Goal: Task Accomplishment & Management: Manage account settings

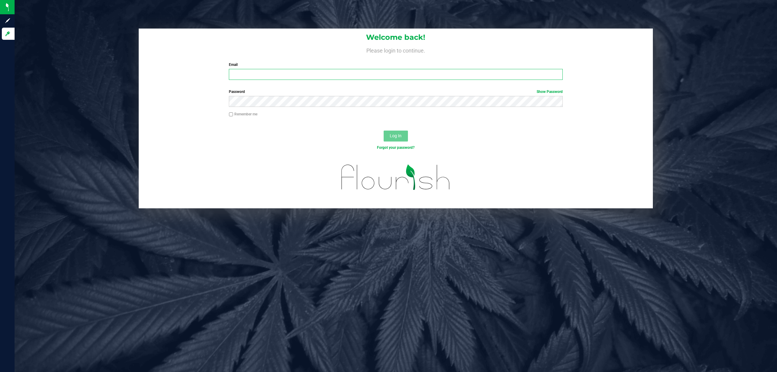
click at [312, 75] on input "Email" at bounding box center [396, 74] width 334 height 11
type input "[EMAIL_ADDRESS][DOMAIN_NAME]"
click at [383, 130] on button "Log In" at bounding box center [395, 135] width 24 height 11
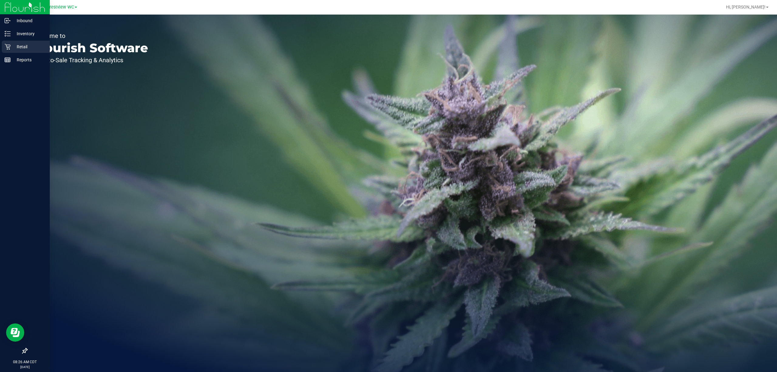
click at [11, 48] on p "Retail" at bounding box center [29, 46] width 36 height 7
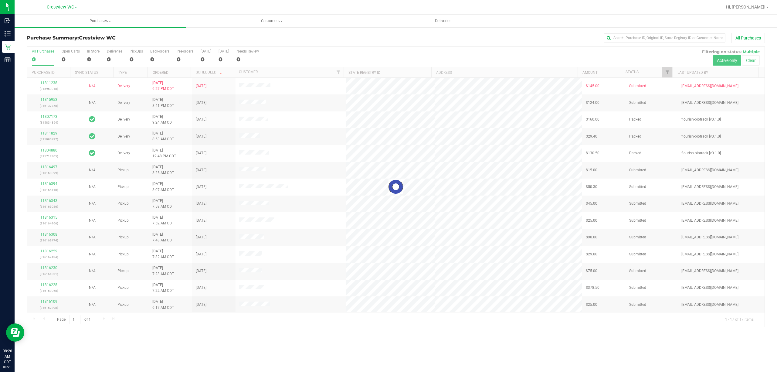
click at [666, 71] on div at bounding box center [395, 187] width 737 height 280
click at [666, 75] on span "Filter" at bounding box center [667, 72] width 5 height 5
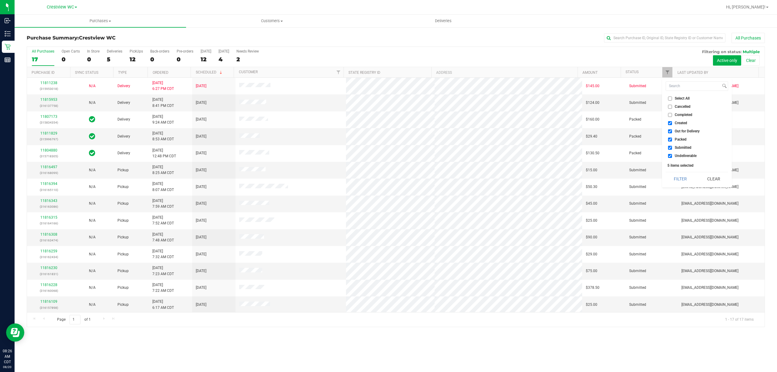
click at [677, 122] on span "Created" at bounding box center [680, 123] width 12 height 4
click at [672, 122] on input "Created" at bounding box center [670, 123] width 4 height 4
checkbox input "false"
click at [680, 130] on span "Out for Delivery" at bounding box center [686, 131] width 25 height 4
click at [672, 130] on input "Out for Delivery" at bounding box center [670, 131] width 4 height 4
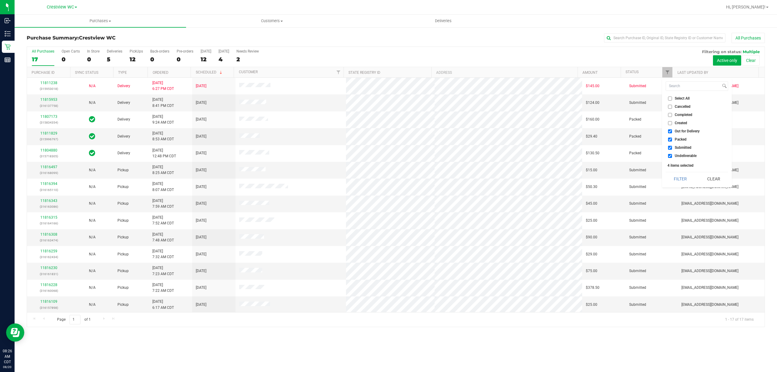
checkbox input "false"
click at [681, 140] on span "Packed" at bounding box center [680, 139] width 12 height 4
click at [672, 140] on input "Packed" at bounding box center [670, 139] width 4 height 4
checkbox input "false"
click at [681, 154] on span "Undeliverable" at bounding box center [685, 156] width 22 height 4
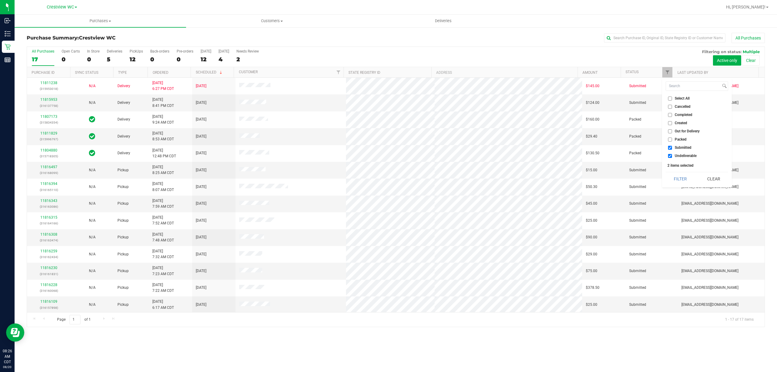
click at [672, 154] on input "Undeliverable" at bounding box center [670, 156] width 4 height 4
checkbox input "false"
click at [683, 177] on button "Filter" at bounding box center [679, 178] width 29 height 13
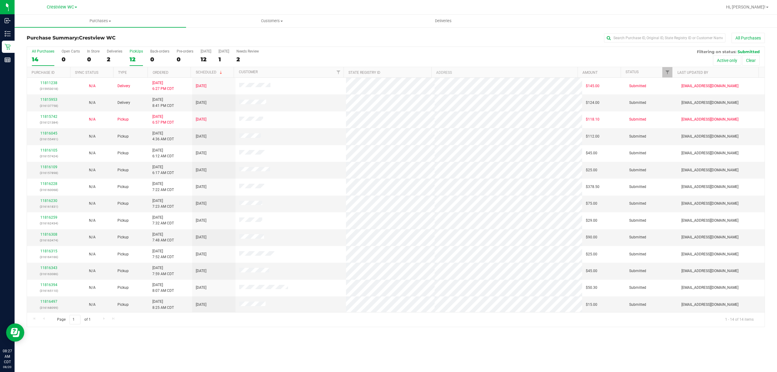
click at [133, 60] on div "12" at bounding box center [136, 59] width 13 height 7
click at [0, 0] on input "PickUps 12" at bounding box center [0, 0] width 0 height 0
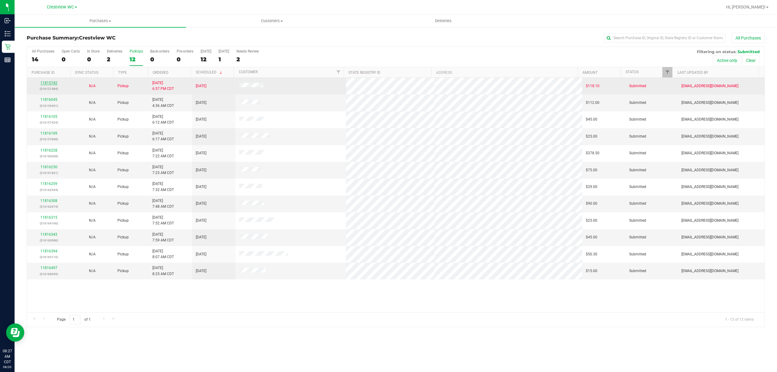
click at [53, 83] on link "11815742" at bounding box center [48, 83] width 17 height 4
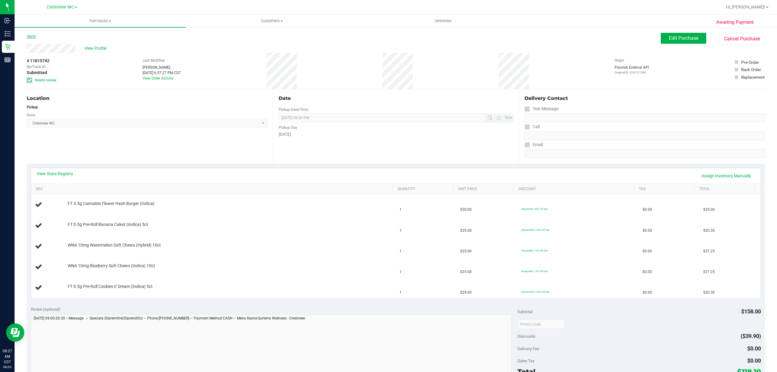
click at [35, 38] on link "Back" at bounding box center [31, 36] width 9 height 4
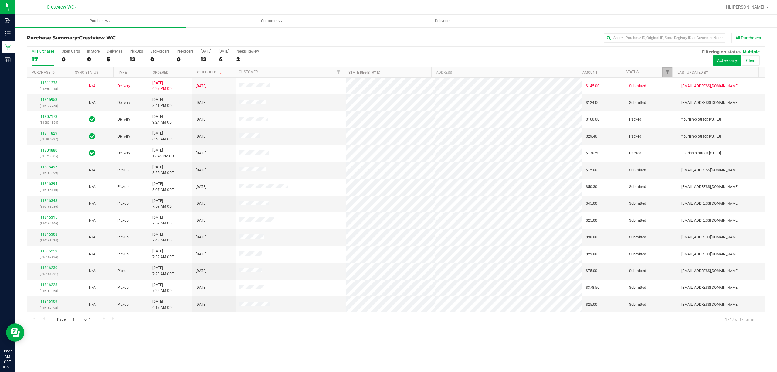
click at [669, 74] on link "Filter" at bounding box center [667, 72] width 10 height 10
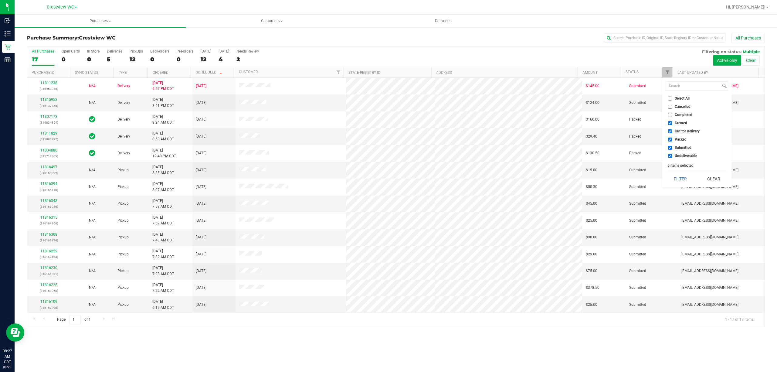
click at [680, 124] on span "Created" at bounding box center [680, 123] width 12 height 4
click at [672, 124] on input "Created" at bounding box center [670, 123] width 4 height 4
checkbox input "false"
drag, startPoint x: 682, startPoint y: 129, endPoint x: 681, endPoint y: 133, distance: 3.7
click at [683, 129] on span "Out for Delivery" at bounding box center [686, 131] width 25 height 4
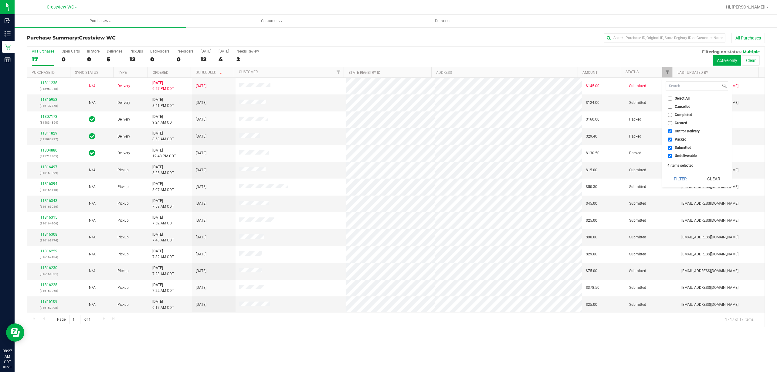
click at [672, 129] on input "Out for Delivery" at bounding box center [670, 131] width 4 height 4
checkbox input "false"
click at [681, 139] on span "Packed" at bounding box center [680, 139] width 12 height 4
click at [672, 139] on input "Packed" at bounding box center [670, 139] width 4 height 4
checkbox input "false"
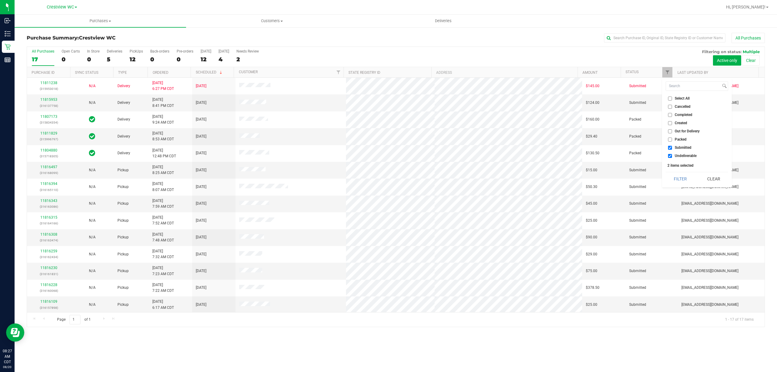
click at [680, 154] on span "Undeliverable" at bounding box center [685, 156] width 22 height 4
click at [672, 154] on input "Undeliverable" at bounding box center [670, 156] width 4 height 4
checkbox input "false"
click at [680, 178] on button "Filter" at bounding box center [679, 178] width 29 height 13
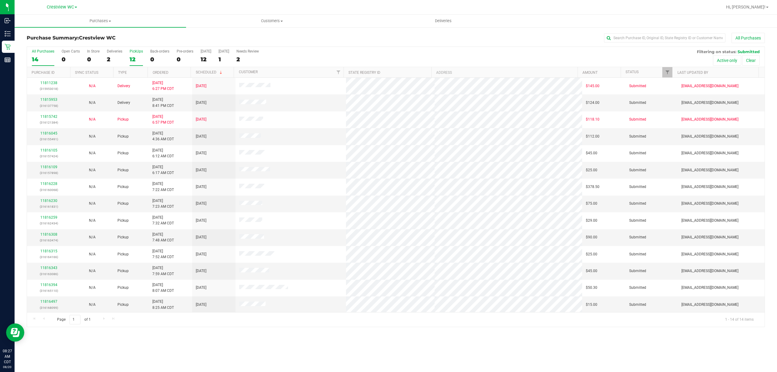
click at [136, 55] on label "PickUps 12" at bounding box center [136, 57] width 13 height 17
click at [0, 0] on input "PickUps 12" at bounding box center [0, 0] width 0 height 0
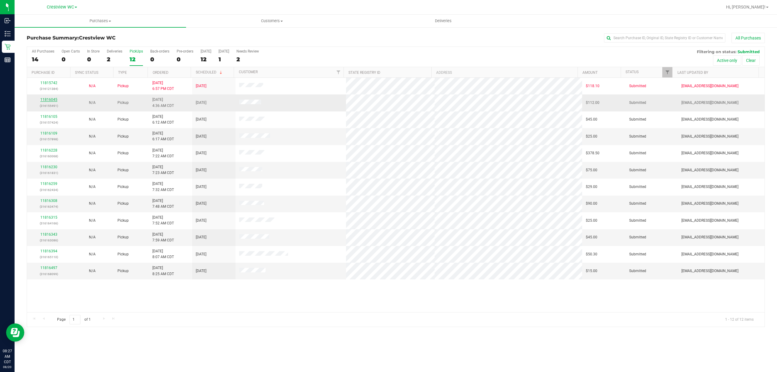
click at [52, 100] on link "11816045" at bounding box center [48, 99] width 17 height 4
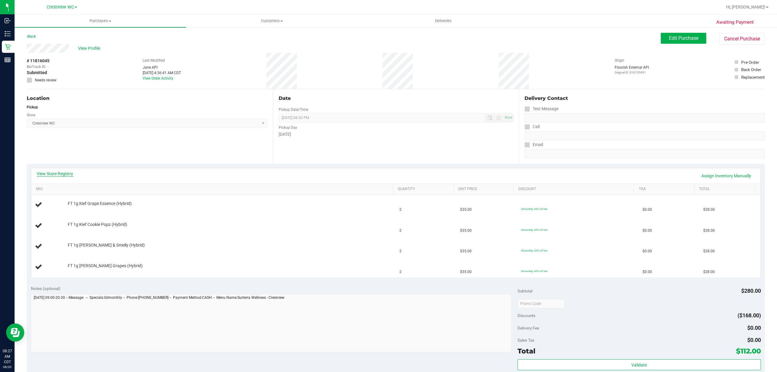
click at [65, 174] on link "View State Registry" at bounding box center [55, 173] width 36 height 6
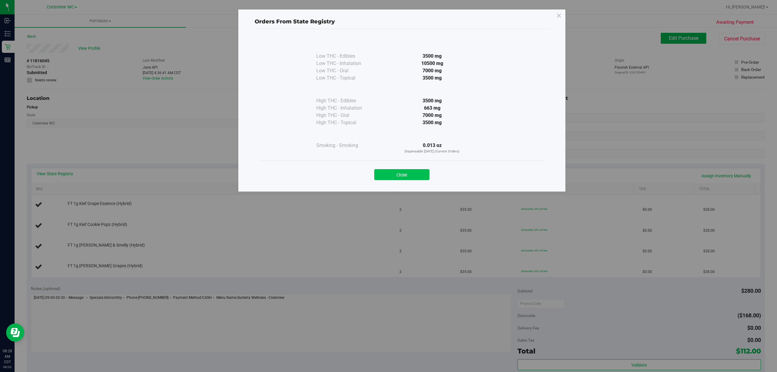
click at [386, 177] on button "Close" at bounding box center [401, 174] width 55 height 11
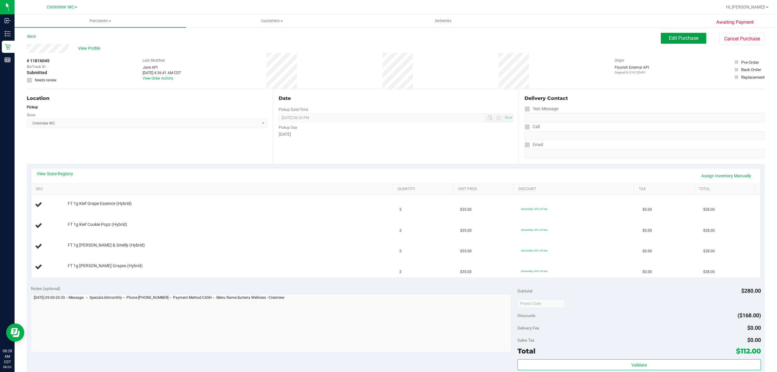
click at [673, 42] on button "Edit Purchase" at bounding box center [683, 38] width 46 height 11
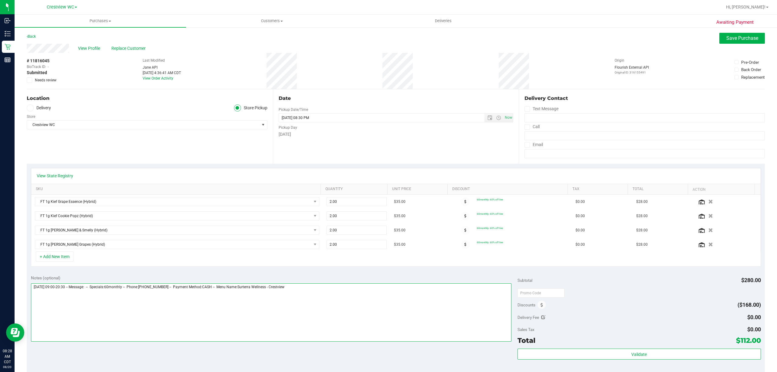
click at [377, 300] on textarea at bounding box center [271, 312] width 480 height 58
type textarea "[DATE] 09:00-20:30 -- Message: -- Specials:60monthly -- Phone:[PHONE_NUMBER] --…"
click at [30, 80] on icon at bounding box center [30, 80] width 4 height 0
click at [0, 0] on input "Needs review" at bounding box center [0, 0] width 0 height 0
click at [726, 38] on span "Save Purchase" at bounding box center [742, 38] width 32 height 6
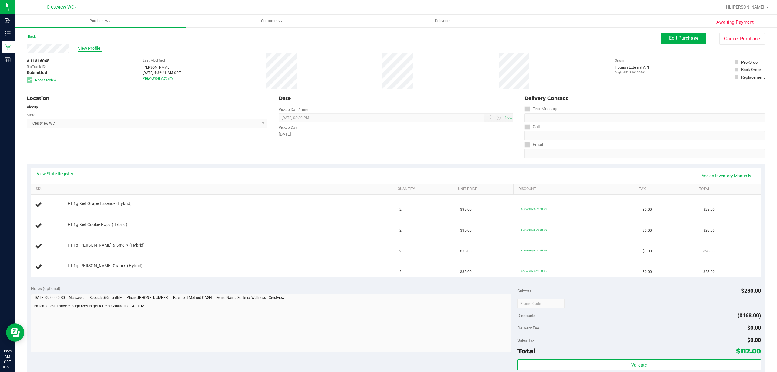
click at [91, 48] on span "View Profile" at bounding box center [90, 48] width 24 height 6
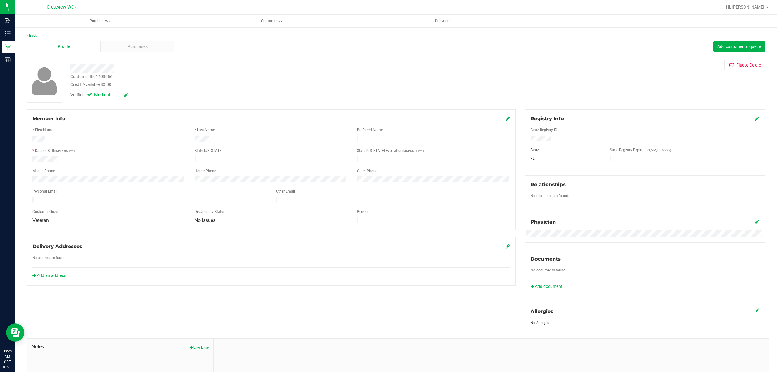
click at [110, 76] on div "Customer ID: 1403056" at bounding box center [91, 76] width 42 height 6
copy div "1403056"
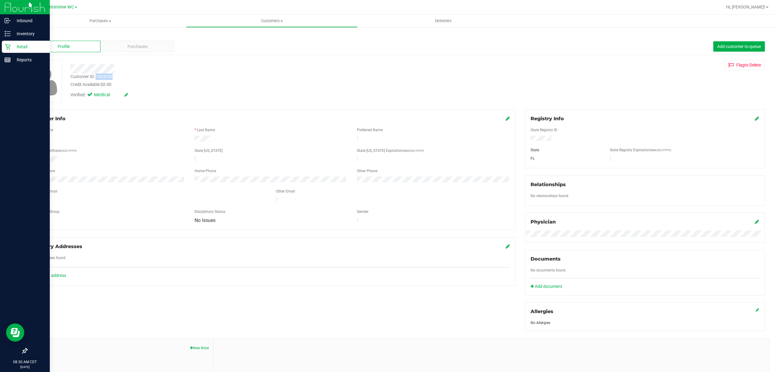
click at [19, 49] on p "Retail" at bounding box center [29, 46] width 36 height 7
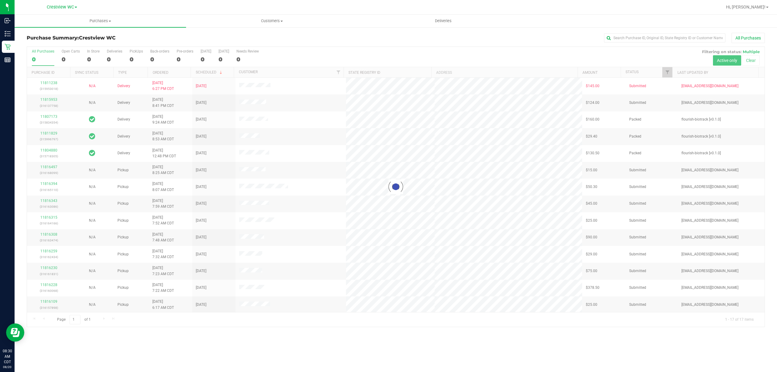
click at [666, 73] on div at bounding box center [395, 187] width 737 height 280
click at [666, 74] on span "Filter" at bounding box center [667, 72] width 5 height 5
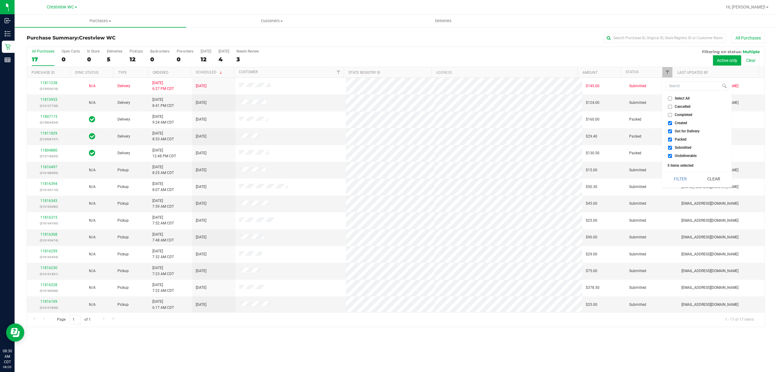
click at [676, 125] on span "Created" at bounding box center [680, 123] width 12 height 4
click at [672, 125] on input "Created" at bounding box center [670, 123] width 4 height 4
checkbox input "false"
click at [678, 130] on span "Out for Delivery" at bounding box center [686, 131] width 25 height 4
click at [672, 130] on input "Out for Delivery" at bounding box center [670, 131] width 4 height 4
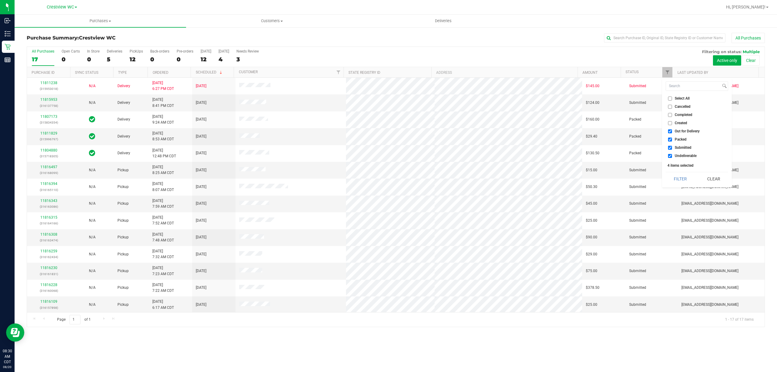
checkbox input "false"
click at [679, 138] on span "Packed" at bounding box center [680, 139] width 12 height 4
click at [672, 138] on input "Packed" at bounding box center [670, 139] width 4 height 4
checkbox input "false"
click at [678, 157] on span "Undeliverable" at bounding box center [685, 156] width 22 height 4
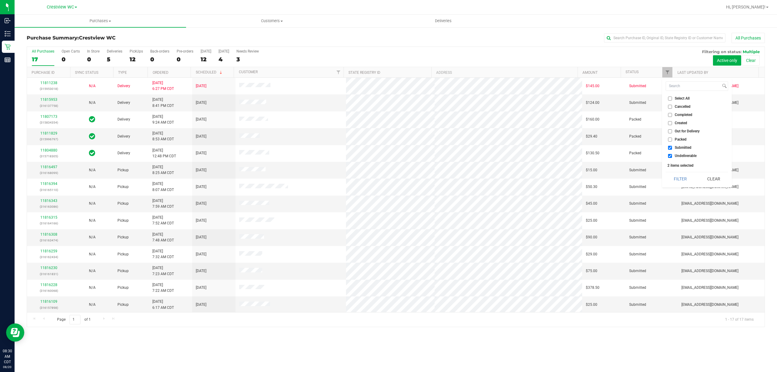
click at [672, 157] on input "Undeliverable" at bounding box center [670, 156] width 4 height 4
checkbox input "false"
click at [677, 177] on button "Filter" at bounding box center [679, 178] width 29 height 13
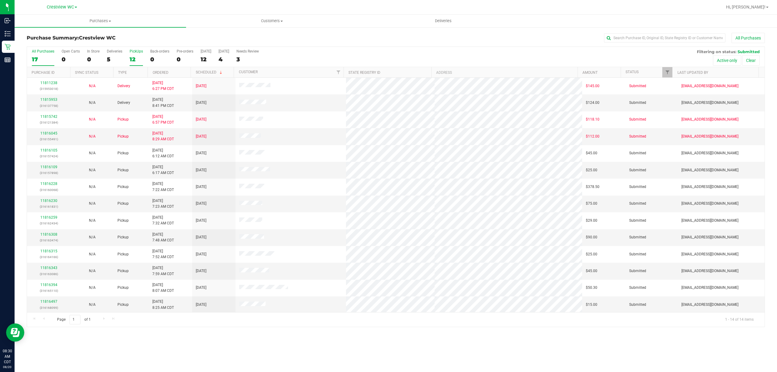
click at [138, 57] on div "12" at bounding box center [136, 59] width 13 height 7
click at [0, 0] on input "PickUps 12" at bounding box center [0, 0] width 0 height 0
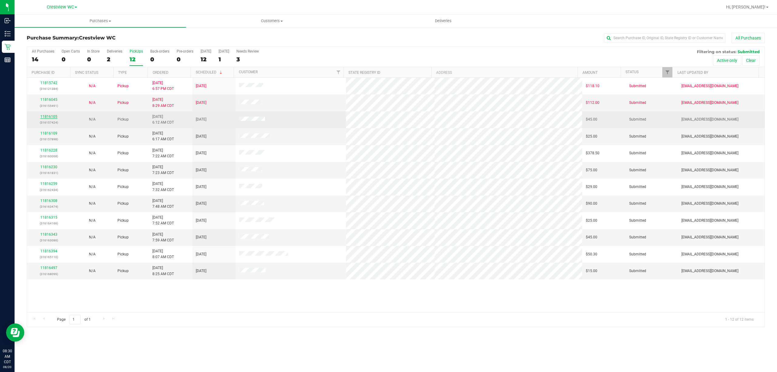
click at [44, 117] on link "11816105" at bounding box center [48, 116] width 17 height 4
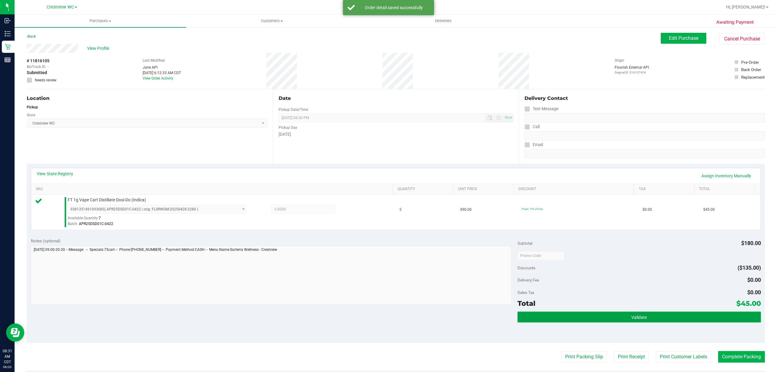
click at [641, 322] on button "Validate" at bounding box center [638, 316] width 243 height 11
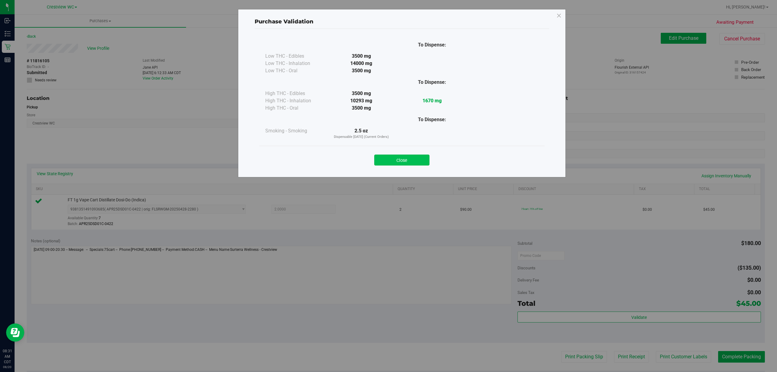
click at [415, 159] on button "Close" at bounding box center [401, 159] width 55 height 11
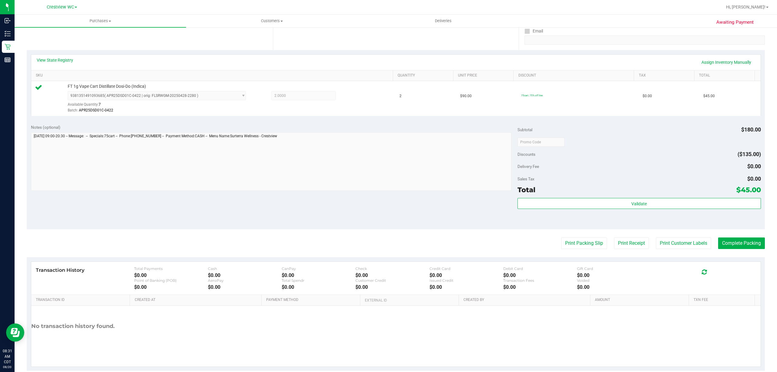
scroll to position [125, 0]
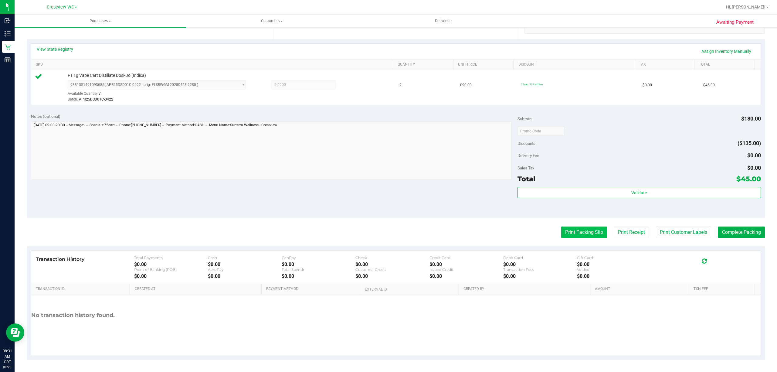
click at [577, 233] on button "Print Packing Slip" at bounding box center [584, 232] width 46 height 12
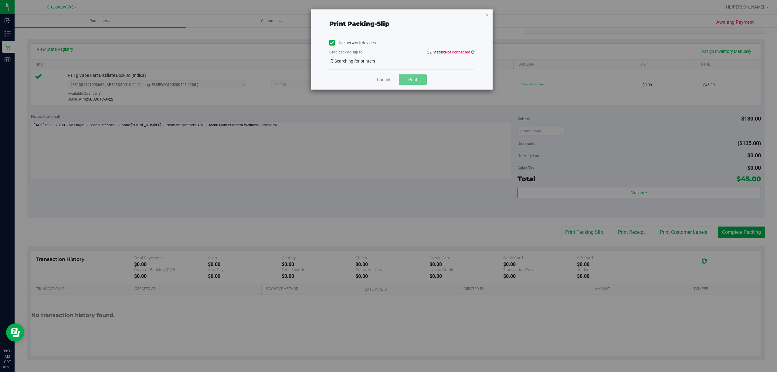
click at [472, 52] on icon at bounding box center [472, 52] width 3 height 4
click at [425, 58] on span "EPSON-[PERSON_NAME]-JURA-HOUND" at bounding box center [397, 62] width 137 height 8
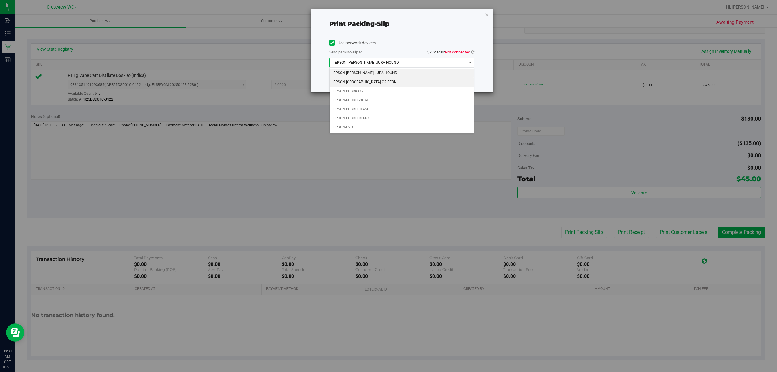
click at [383, 85] on li "EPSON-[GEOGRAPHIC_DATA]-GRIFFON" at bounding box center [401, 82] width 144 height 9
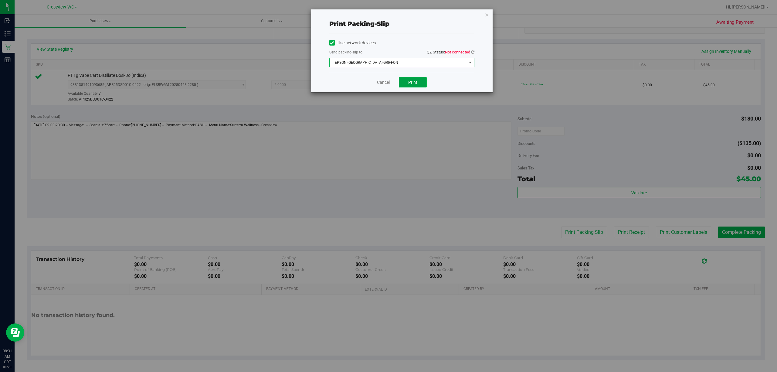
click at [412, 83] on span "Print" at bounding box center [412, 82] width 9 height 5
click at [379, 80] on link "Cancel" at bounding box center [383, 82] width 13 height 6
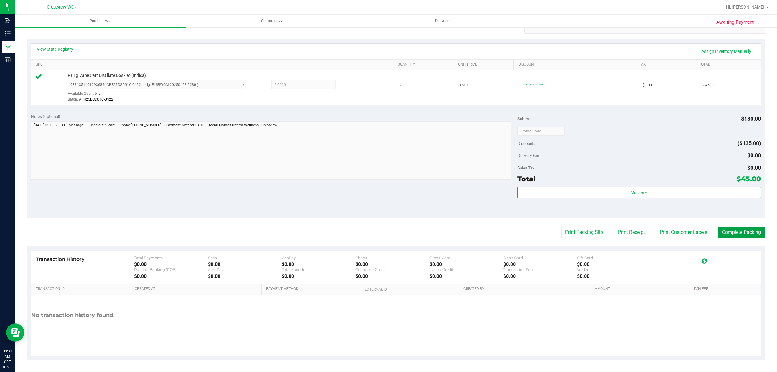
click at [738, 232] on button "Complete Packing" at bounding box center [741, 232] width 47 height 12
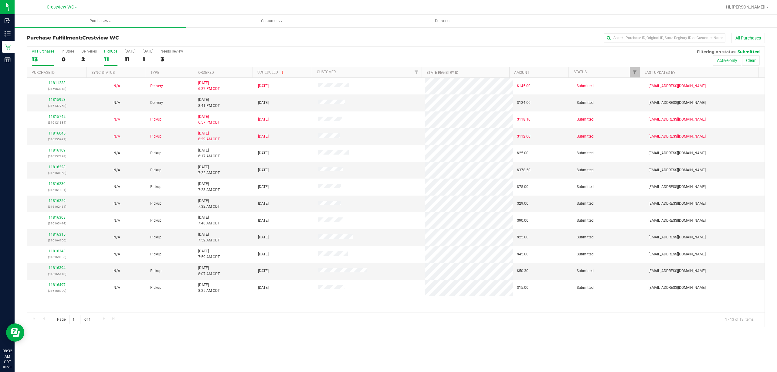
click at [104, 54] on label "PickUps 11" at bounding box center [110, 57] width 13 height 17
click at [0, 0] on input "PickUps 11" at bounding box center [0, 0] width 0 height 0
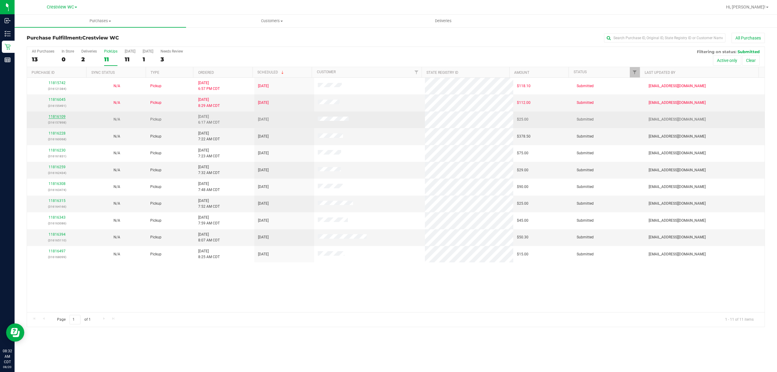
click at [63, 118] on link "11816109" at bounding box center [57, 116] width 17 height 4
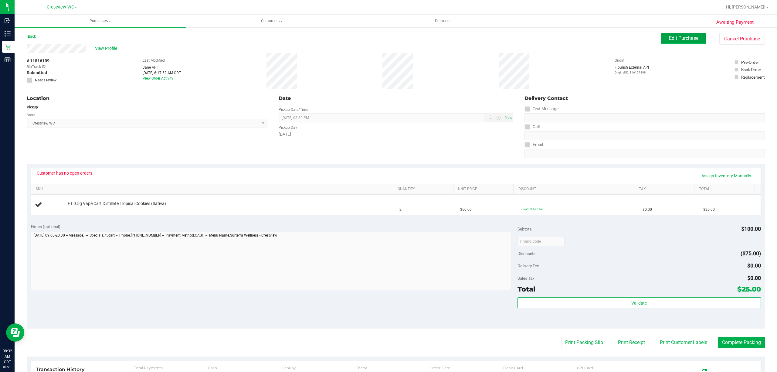
click at [683, 41] on button "Edit Purchase" at bounding box center [683, 38] width 46 height 11
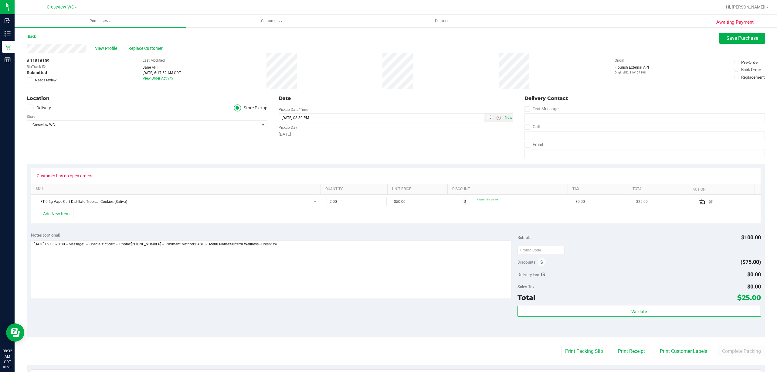
click at [29, 80] on icon at bounding box center [30, 80] width 4 height 0
click at [0, 0] on input "Needs review" at bounding box center [0, 0] width 0 height 0
click at [726, 39] on span "Save Purchase" at bounding box center [742, 38] width 32 height 6
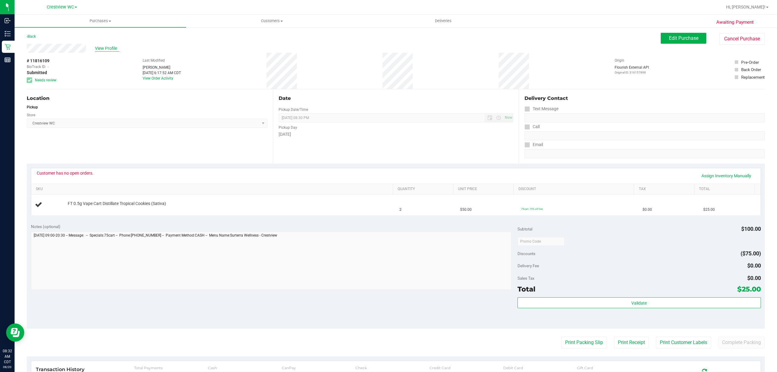
click at [105, 46] on span "View Profile" at bounding box center [107, 48] width 24 height 6
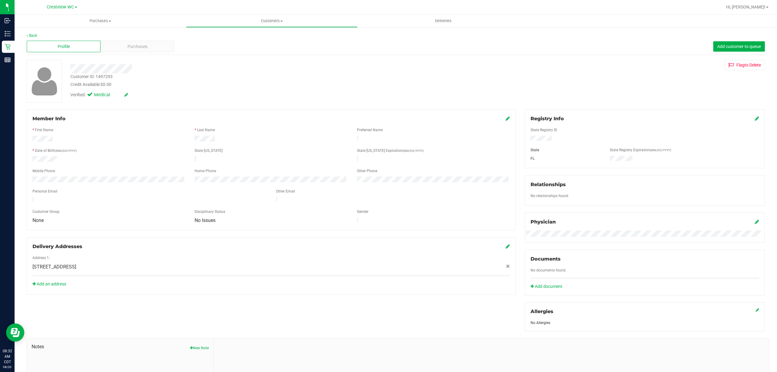
click at [110, 74] on div "Customer ID: 1497293" at bounding box center [91, 76] width 42 height 6
copy div "1497293"
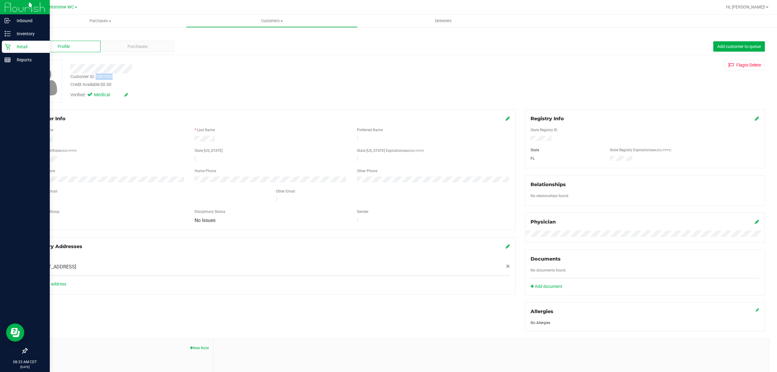
click at [6, 48] on icon at bounding box center [8, 47] width 6 height 6
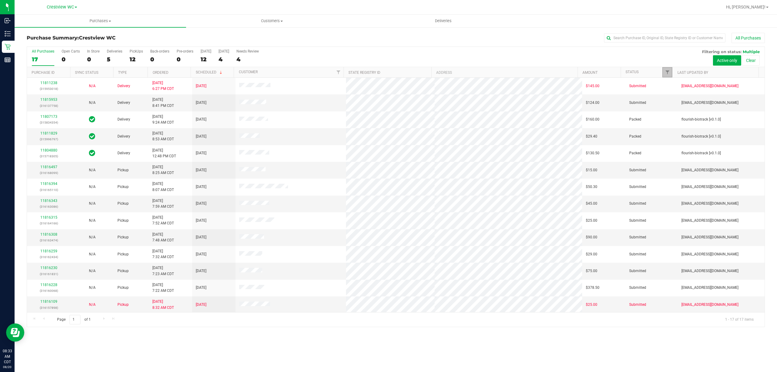
click at [665, 73] on span "Filter" at bounding box center [667, 72] width 5 height 5
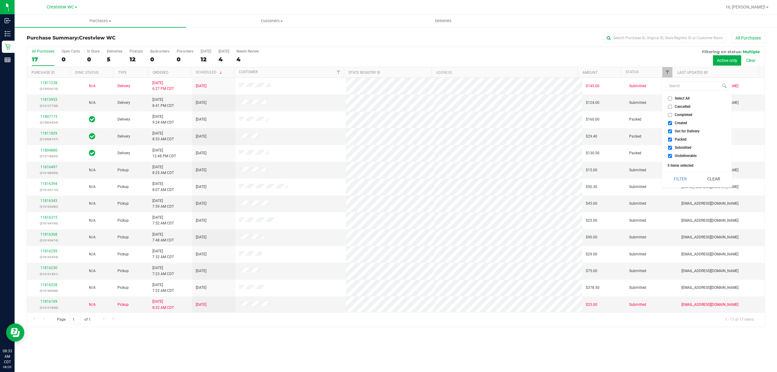
click at [679, 122] on span "Created" at bounding box center [680, 123] width 12 height 4
click at [672, 122] on input "Created" at bounding box center [670, 123] width 4 height 4
checkbox input "false"
click at [681, 129] on span "Out for Delivery" at bounding box center [686, 131] width 25 height 4
click at [672, 129] on input "Out for Delivery" at bounding box center [670, 131] width 4 height 4
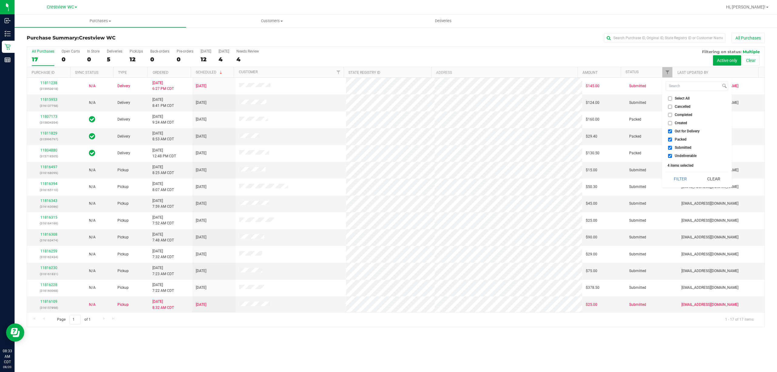
checkbox input "false"
click at [681, 138] on span "Packed" at bounding box center [680, 139] width 12 height 4
click at [672, 138] on input "Packed" at bounding box center [670, 139] width 4 height 4
checkbox input "false"
click at [681, 155] on span "Undeliverable" at bounding box center [685, 156] width 22 height 4
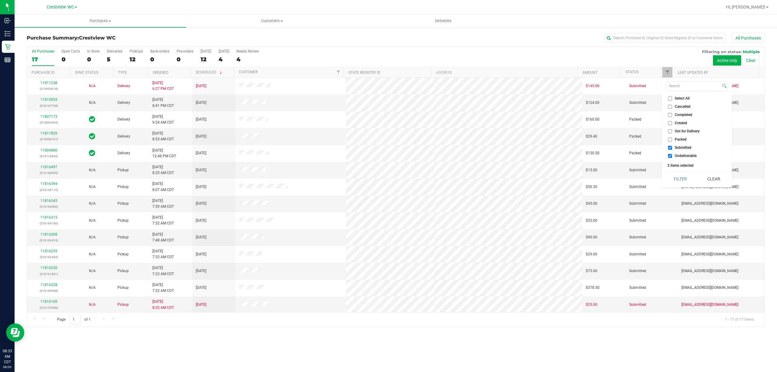
click at [672, 155] on input "Undeliverable" at bounding box center [670, 156] width 4 height 4
checkbox input "false"
click at [681, 179] on button "Filter" at bounding box center [679, 178] width 29 height 13
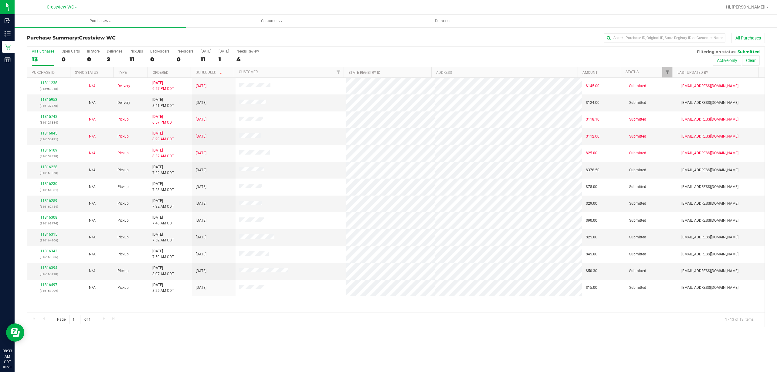
click at [131, 59] on div "11" at bounding box center [136, 59] width 13 height 7
click at [0, 0] on input "PickUps 11" at bounding box center [0, 0] width 0 height 0
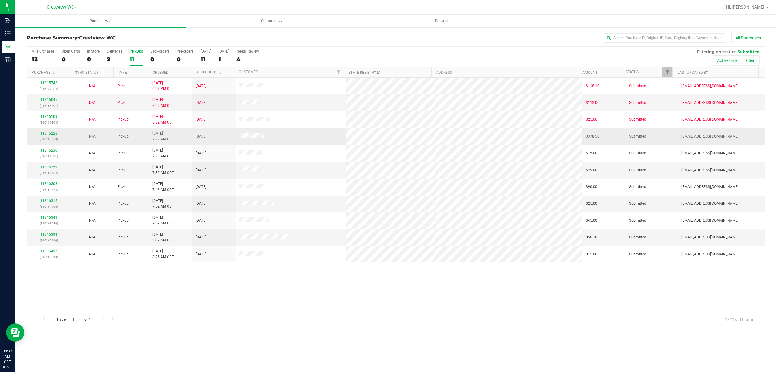
click at [48, 134] on link "11816228" at bounding box center [48, 133] width 17 height 4
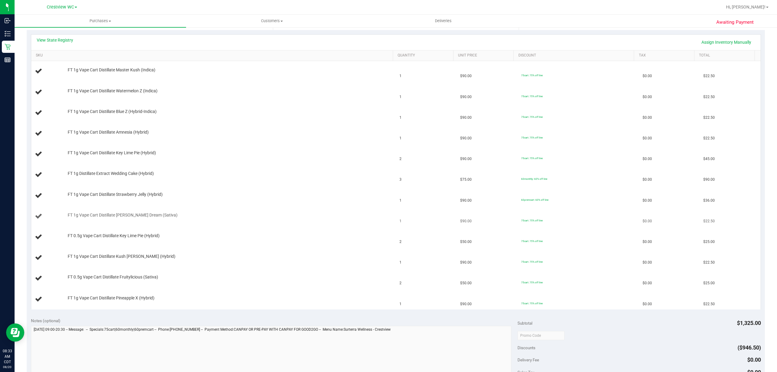
scroll to position [162, 0]
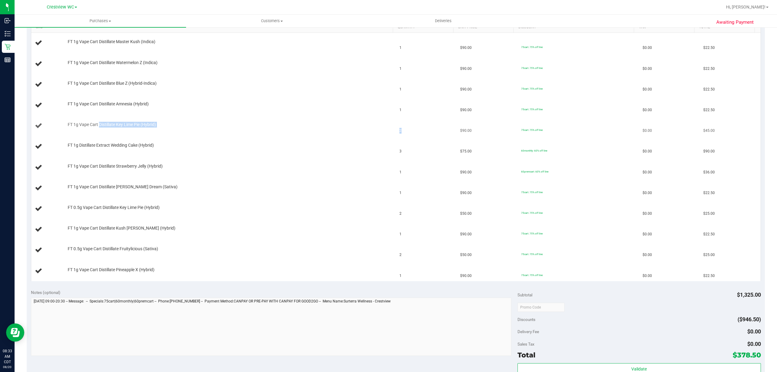
drag, startPoint x: 99, startPoint y: 126, endPoint x: 404, endPoint y: 126, distance: 304.9
click at [404, 126] on tr "FT 1g Vape Cart Distillate Key Lime Pie (Hybrid) 2 $90.00 75cart: 75% off line …" at bounding box center [395, 126] width 729 height 21
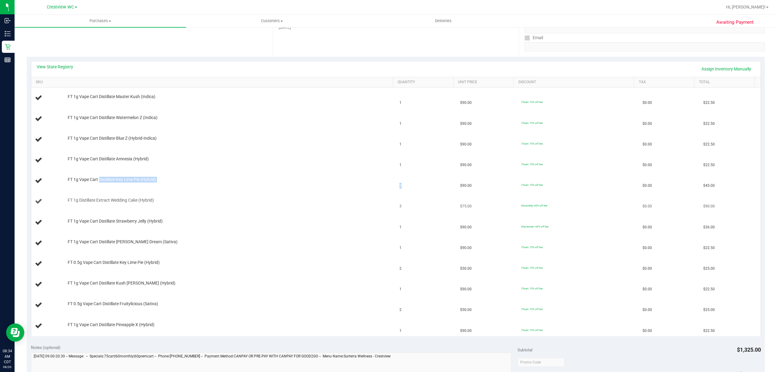
scroll to position [121, 0]
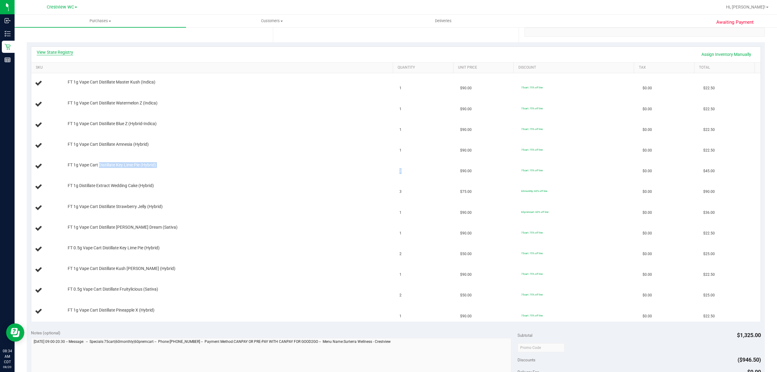
click at [52, 51] on link "View State Registry" at bounding box center [55, 52] width 36 height 6
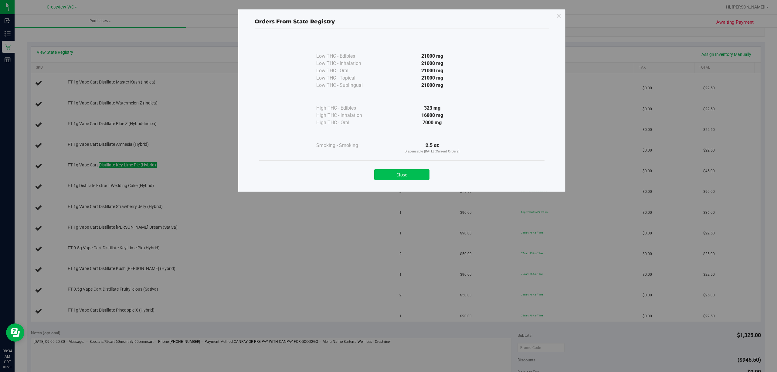
click at [394, 176] on button "Close" at bounding box center [401, 174] width 55 height 11
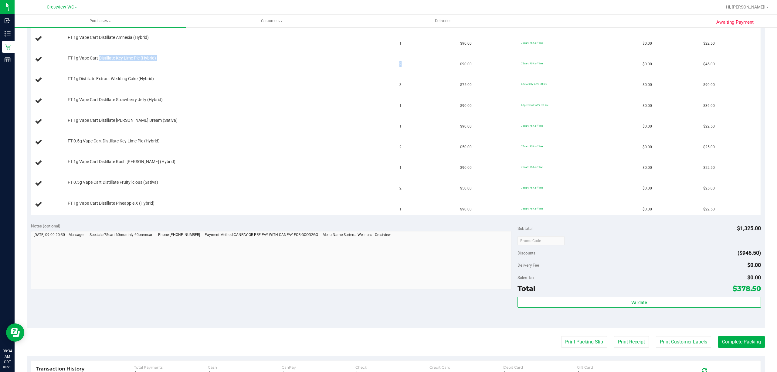
scroll to position [243, 0]
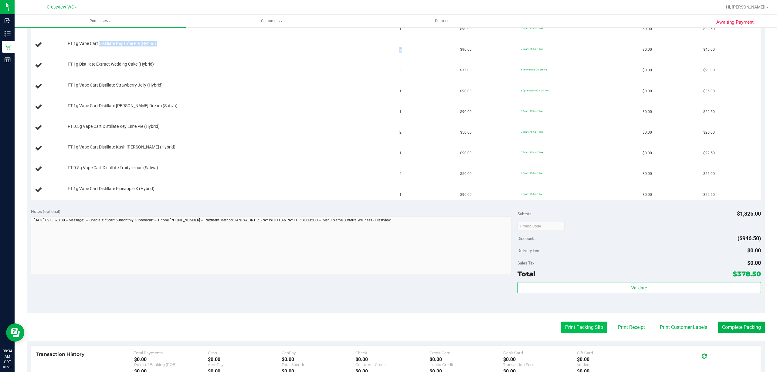
click at [581, 331] on button "Print Packing Slip" at bounding box center [584, 327] width 46 height 12
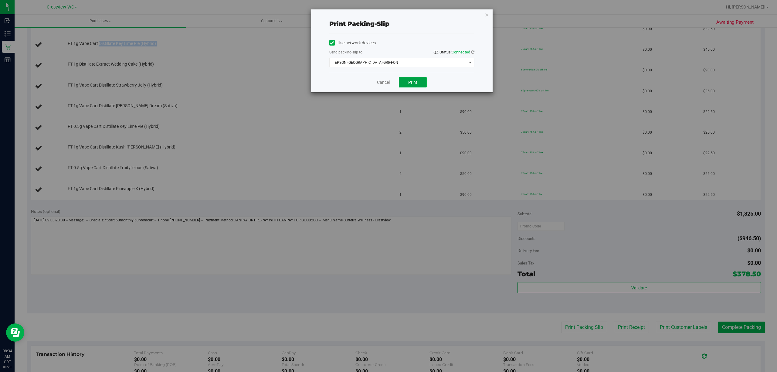
click at [420, 80] on button "Print" at bounding box center [413, 82] width 28 height 10
click at [380, 84] on link "Cancel" at bounding box center [383, 82] width 13 height 6
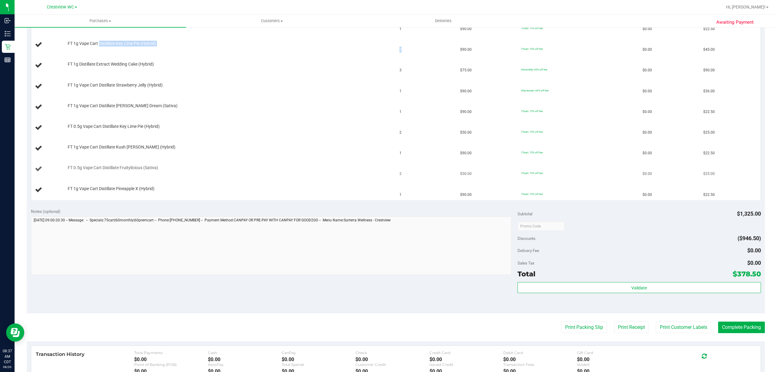
click at [280, 164] on td "FT 0.5g Vape Cart Distillate Fruitylicious (Sativa)" at bounding box center [213, 169] width 365 height 21
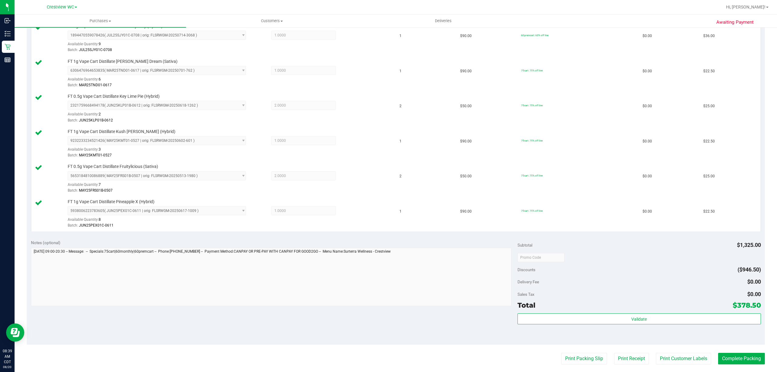
scroll to position [444, 0]
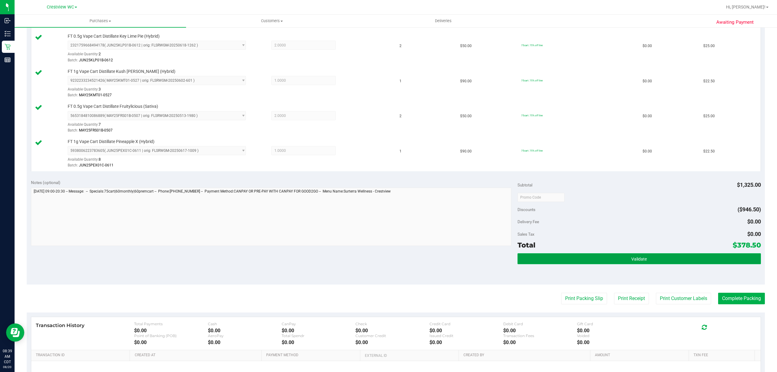
click at [649, 262] on button "Validate" at bounding box center [638, 258] width 243 height 11
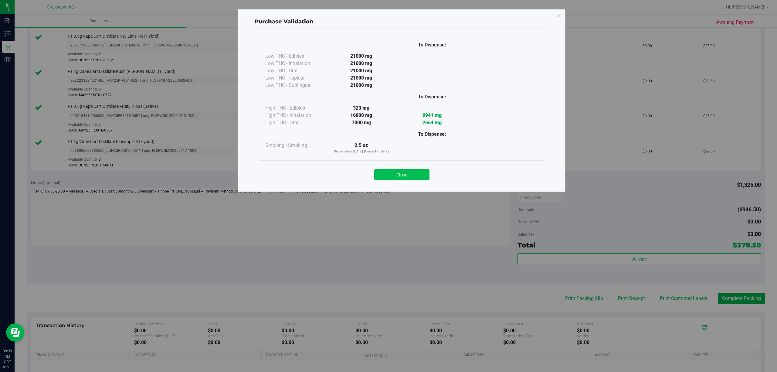
click at [420, 178] on button "Close" at bounding box center [401, 174] width 55 height 11
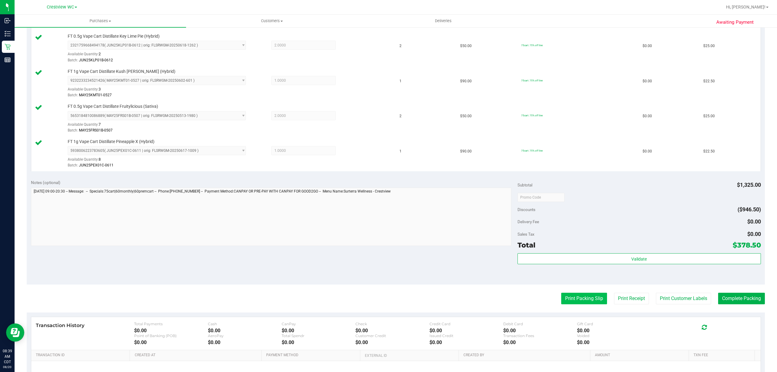
click at [588, 300] on button "Print Packing Slip" at bounding box center [584, 298] width 46 height 12
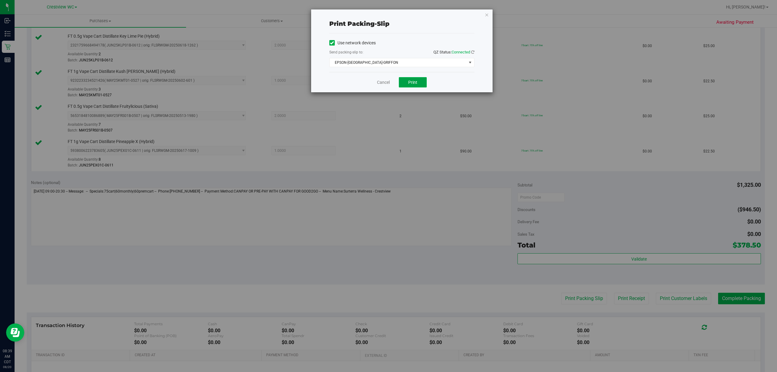
click at [411, 81] on span "Print" at bounding box center [412, 82] width 9 height 5
click at [379, 83] on link "Cancel" at bounding box center [383, 82] width 13 height 6
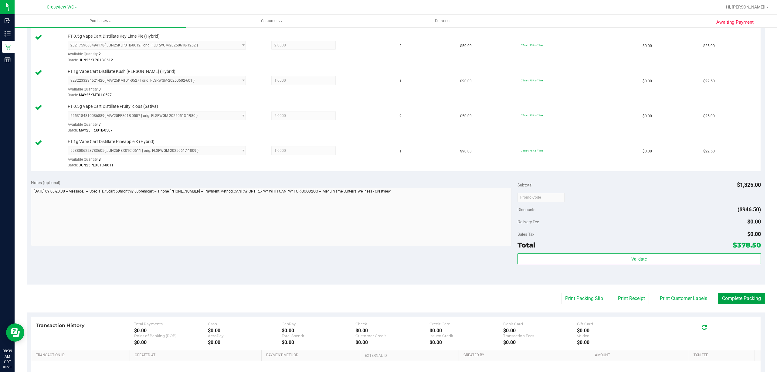
click at [728, 304] on button "Complete Packing" at bounding box center [741, 298] width 47 height 12
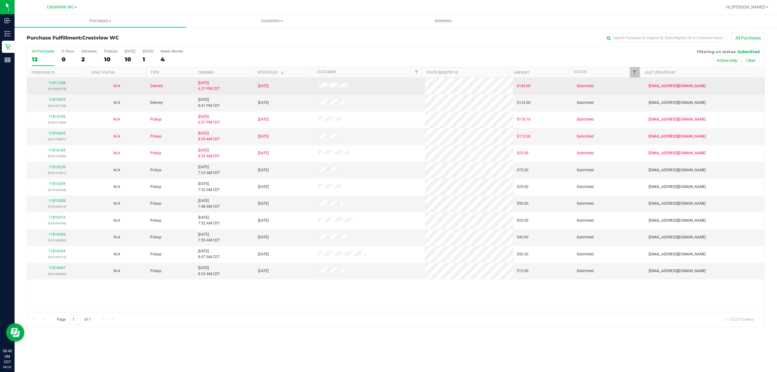
click at [634, 82] on td "Submitted" at bounding box center [609, 86] width 72 height 17
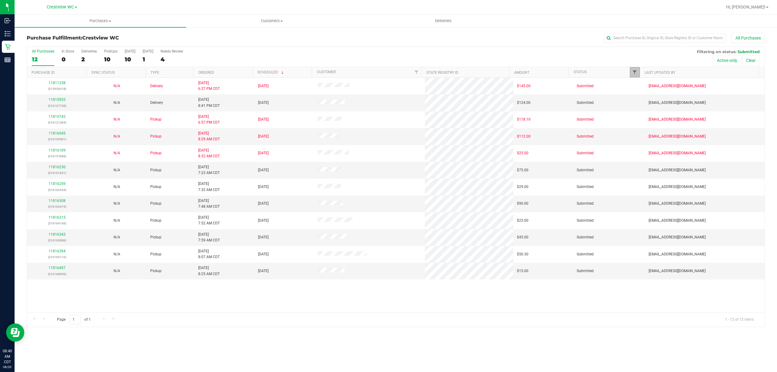
click at [636, 75] on span "Filter" at bounding box center [634, 72] width 5 height 5
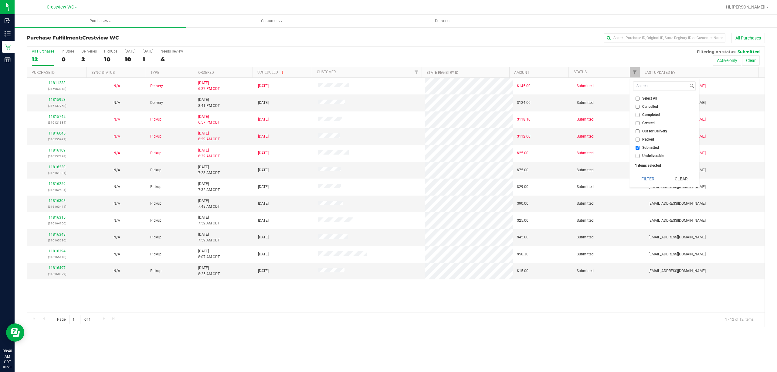
click at [653, 140] on span "Packed" at bounding box center [648, 139] width 12 height 4
click at [639, 140] on input "Packed" at bounding box center [637, 139] width 4 height 4
checkbox input "true"
click at [660, 39] on input "text" at bounding box center [664, 37] width 121 height 9
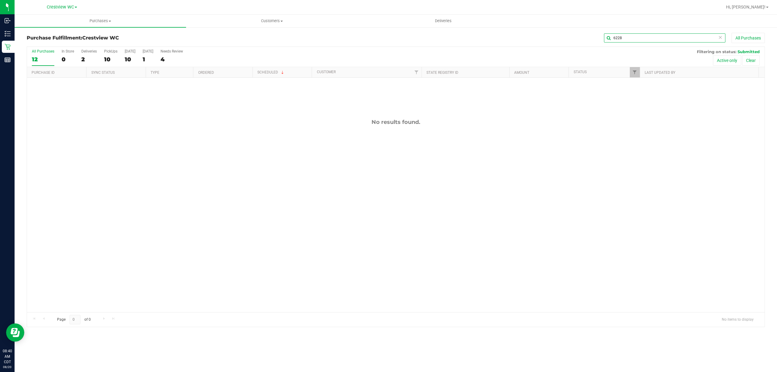
type input "6228"
click at [634, 75] on link "Filter" at bounding box center [634, 72] width 10 height 10
click at [645, 139] on span "Packed" at bounding box center [648, 139] width 12 height 4
click at [639, 139] on input "Packed" at bounding box center [637, 139] width 4 height 4
checkbox input "true"
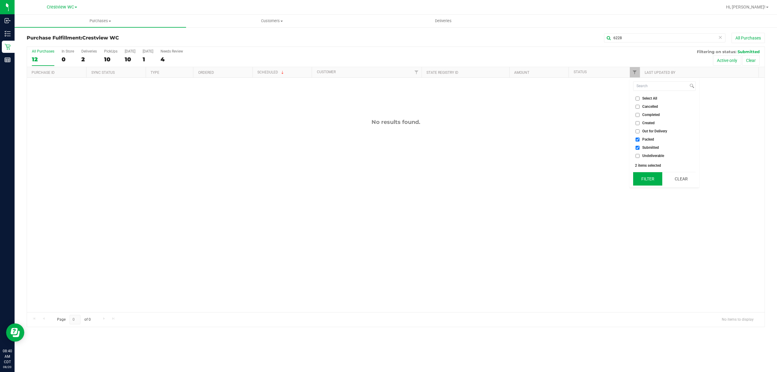
click at [647, 177] on button "Filter" at bounding box center [647, 178] width 29 height 13
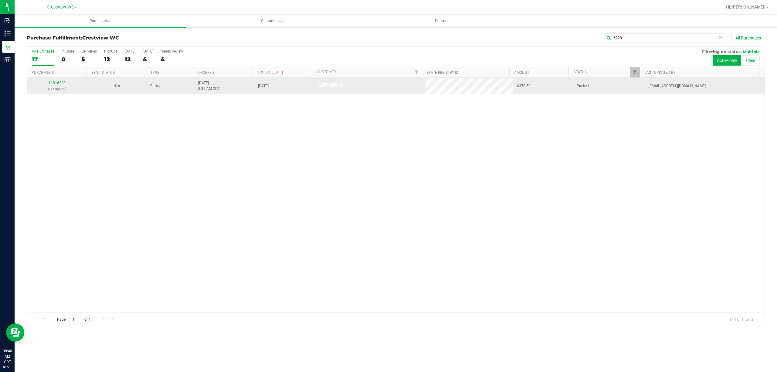
click at [54, 84] on link "11816228" at bounding box center [57, 83] width 17 height 4
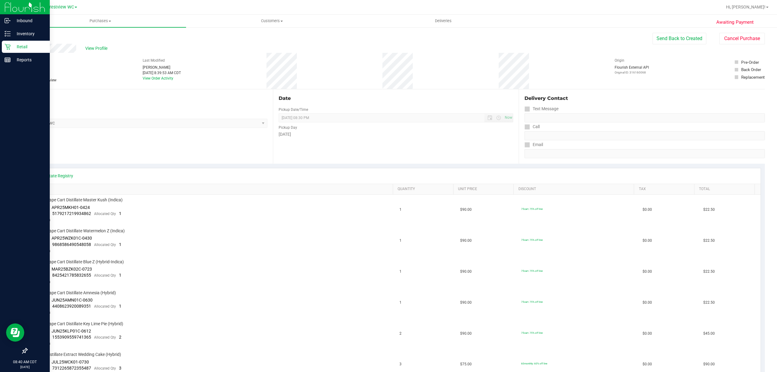
click at [10, 48] on icon at bounding box center [8, 47] width 6 height 6
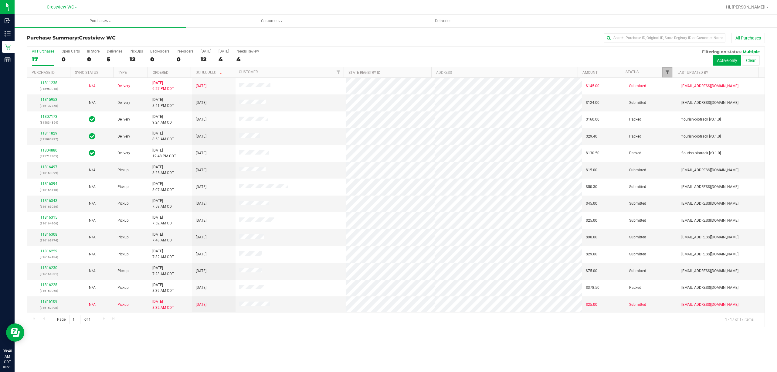
click at [668, 74] on span "Filter" at bounding box center [667, 72] width 5 height 5
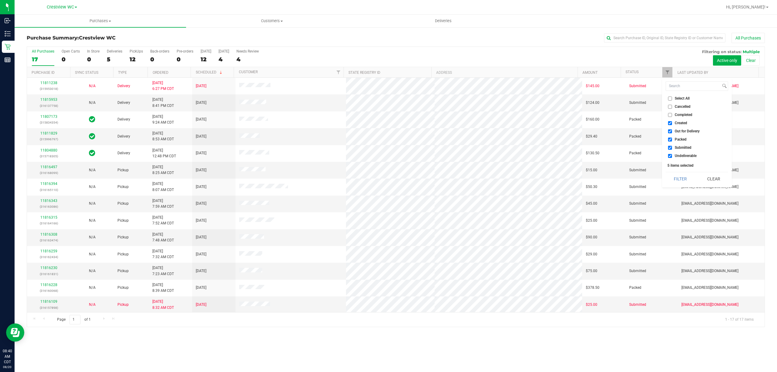
drag, startPoint x: 676, startPoint y: 121, endPoint x: 679, endPoint y: 129, distance: 8.8
click at [676, 121] on span "Created" at bounding box center [680, 123] width 12 height 4
click at [672, 121] on input "Created" at bounding box center [670, 123] width 4 height 4
checkbox input "false"
click at [679, 130] on span "Out for Delivery" at bounding box center [686, 131] width 25 height 4
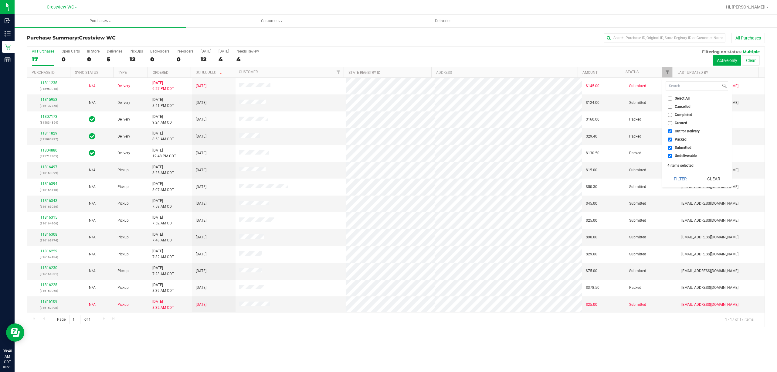
click at [672, 130] on input "Out for Delivery" at bounding box center [670, 131] width 4 height 4
checkbox input "false"
drag, startPoint x: 680, startPoint y: 138, endPoint x: 681, endPoint y: 149, distance: 11.6
click at [680, 138] on span "Packed" at bounding box center [680, 139] width 12 height 4
click at [672, 138] on input "Packed" at bounding box center [670, 139] width 4 height 4
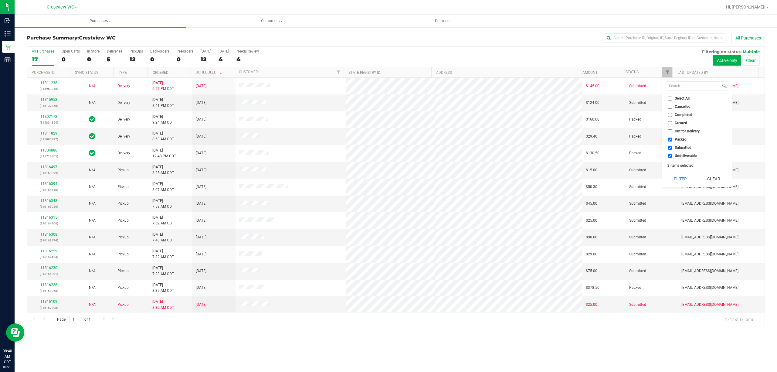
checkbox input "false"
click at [683, 156] on span "Undeliverable" at bounding box center [685, 156] width 22 height 4
click at [672, 156] on input "Undeliverable" at bounding box center [670, 156] width 4 height 4
checkbox input "false"
click at [680, 180] on button "Filter" at bounding box center [679, 178] width 29 height 13
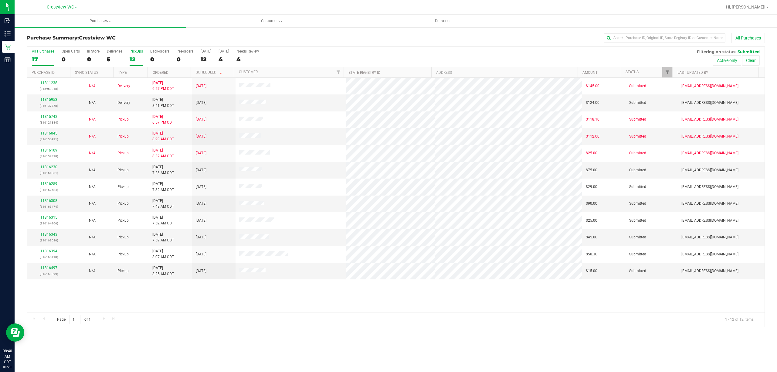
click at [135, 59] on div "12" at bounding box center [136, 59] width 13 height 7
click at [0, 0] on input "PickUps 12" at bounding box center [0, 0] width 0 height 0
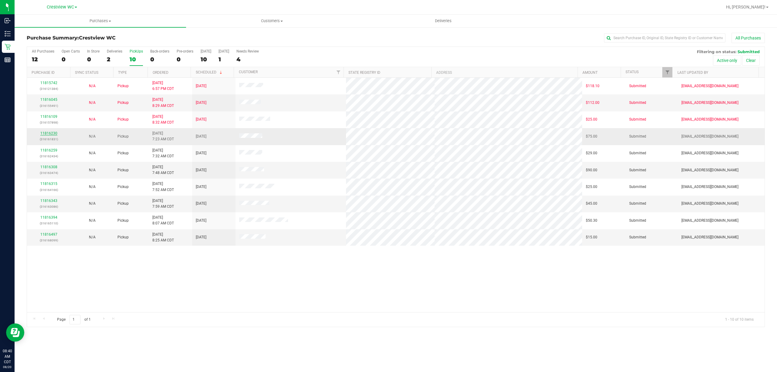
click at [53, 134] on link "11816230" at bounding box center [48, 133] width 17 height 4
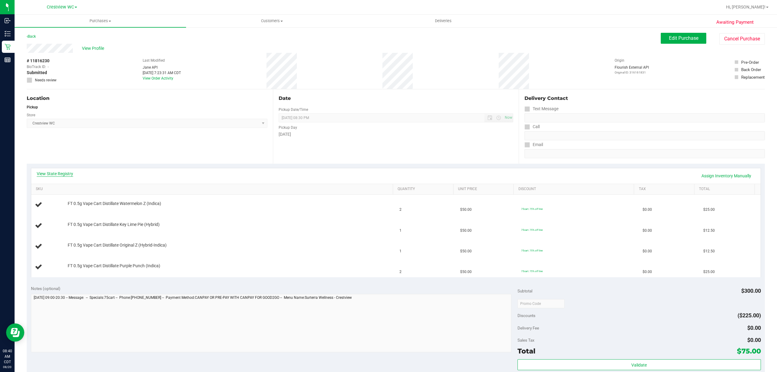
click at [68, 174] on link "View State Registry" at bounding box center [55, 173] width 36 height 6
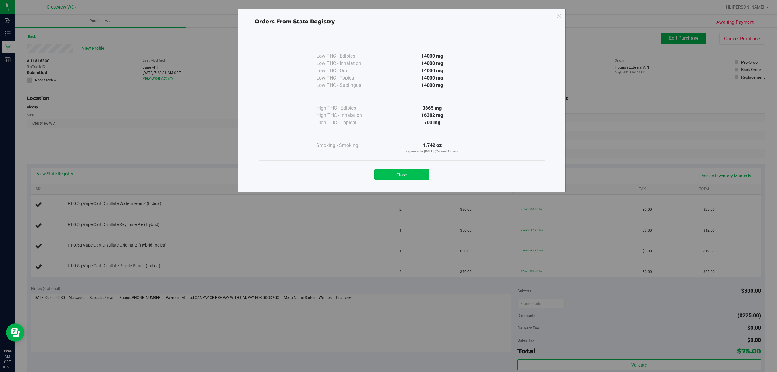
click at [387, 176] on button "Close" at bounding box center [401, 174] width 55 height 11
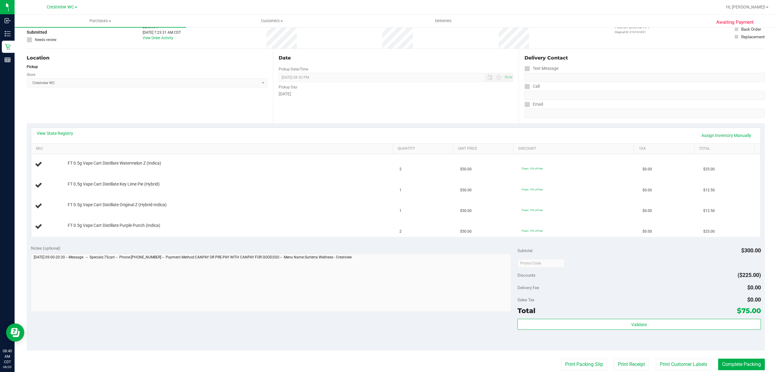
scroll to position [81, 0]
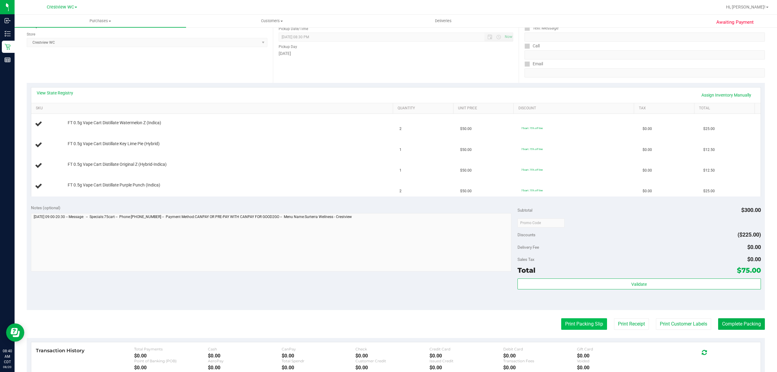
click at [561, 324] on button "Print Packing Slip" at bounding box center [584, 324] width 46 height 12
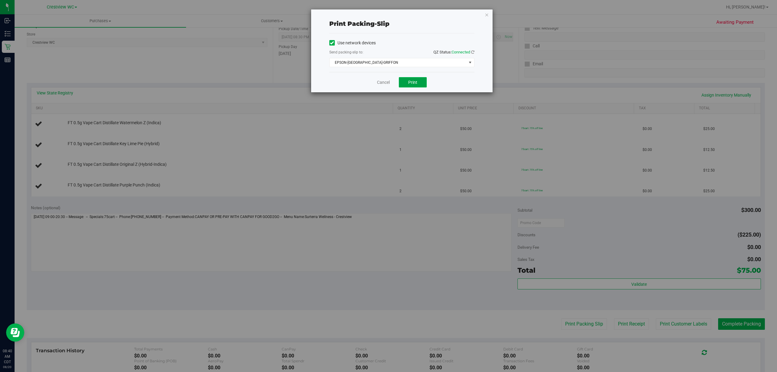
click at [419, 84] on button "Print" at bounding box center [413, 82] width 28 height 10
click at [384, 81] on link "Cancel" at bounding box center [383, 82] width 13 height 6
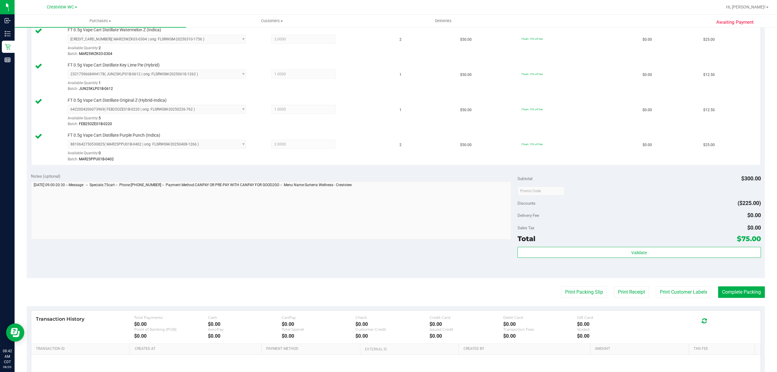
scroll to position [231, 0]
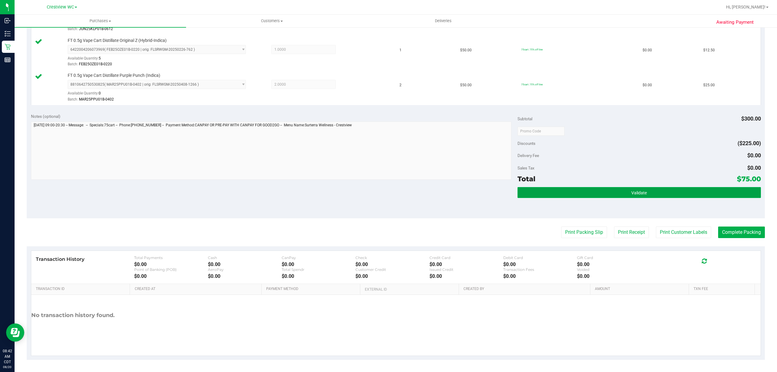
click at [630, 187] on button "Validate" at bounding box center [638, 192] width 243 height 11
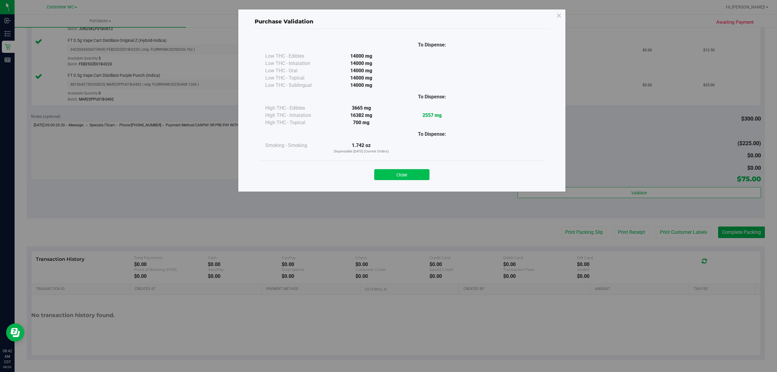
click at [414, 174] on button "Close" at bounding box center [401, 174] width 55 height 11
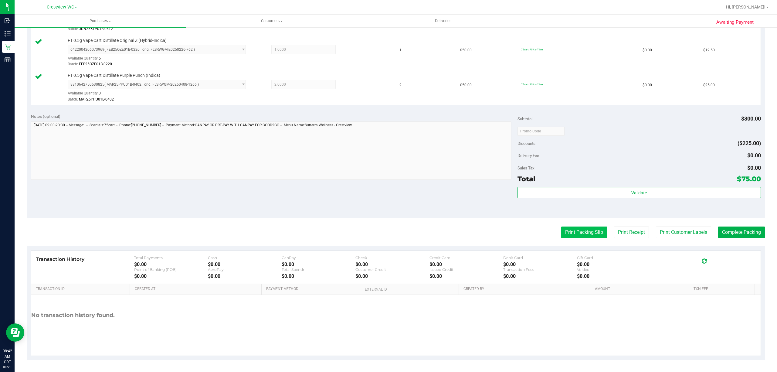
click at [565, 234] on button "Print Packing Slip" at bounding box center [584, 232] width 46 height 12
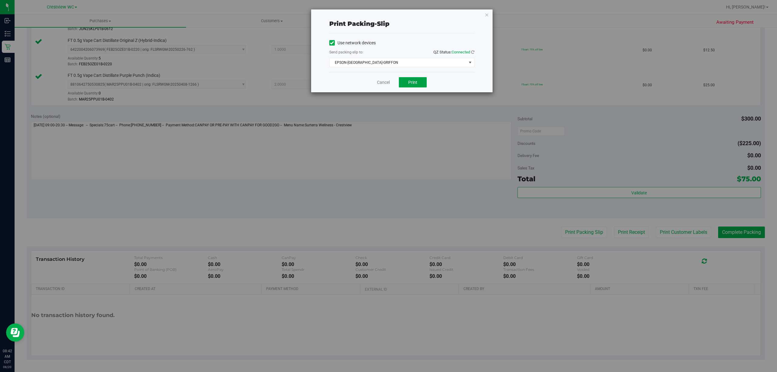
click at [413, 83] on span "Print" at bounding box center [412, 82] width 9 height 5
click at [379, 81] on link "Cancel" at bounding box center [383, 82] width 13 height 6
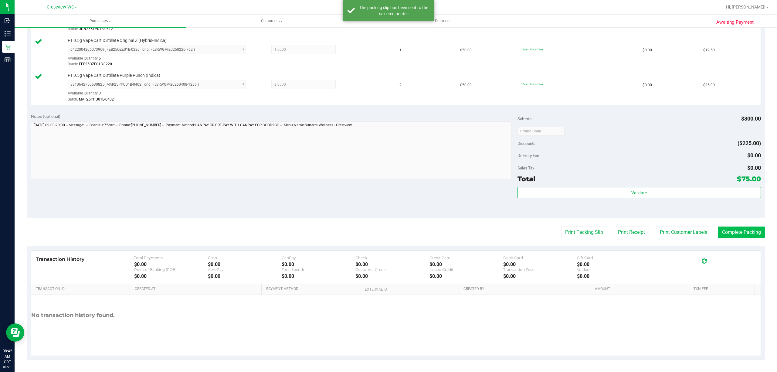
click at [731, 232] on button "Complete Packing" at bounding box center [741, 232] width 47 height 12
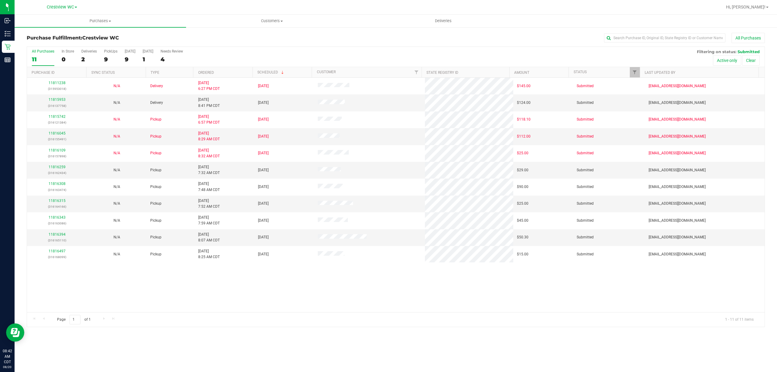
click at [103, 58] on div "All Purchases 11 In Store 0 Deliveries 2 PickUps 9 [DATE] 9 [DATE] 1 Needs Revi…" at bounding box center [395, 57] width 737 height 20
click at [106, 58] on div "9" at bounding box center [110, 59] width 13 height 7
click at [0, 0] on input "PickUps 9" at bounding box center [0, 0] width 0 height 0
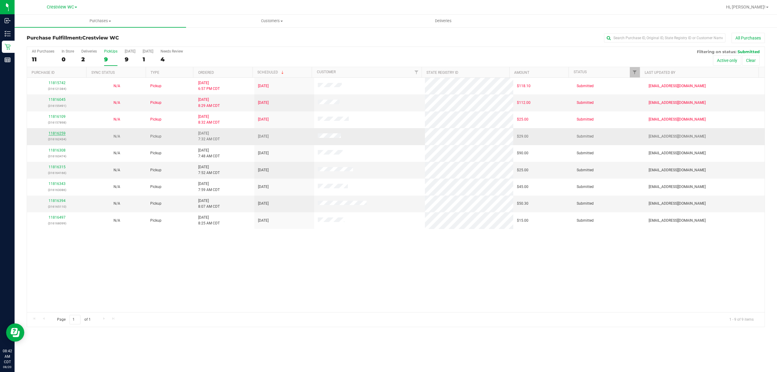
click at [58, 135] on link "11816259" at bounding box center [57, 133] width 17 height 4
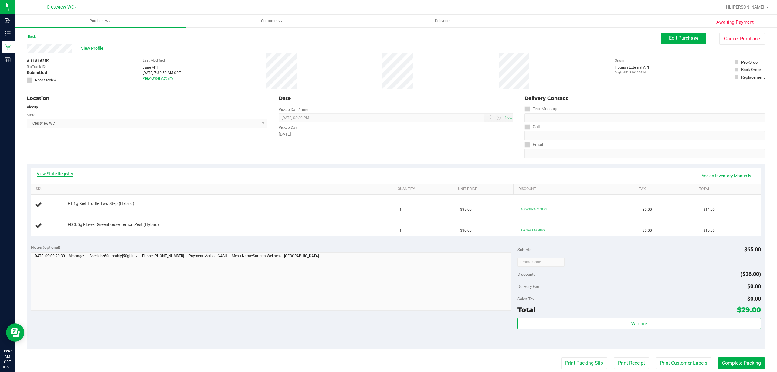
click at [65, 171] on link "View State Registry" at bounding box center [55, 173] width 36 height 6
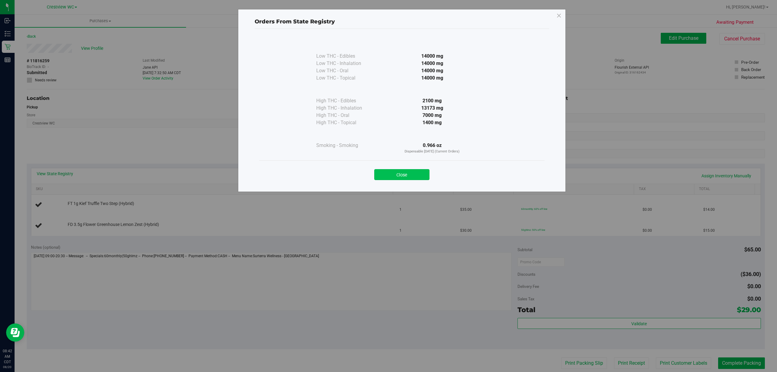
click at [390, 175] on button "Close" at bounding box center [401, 174] width 55 height 11
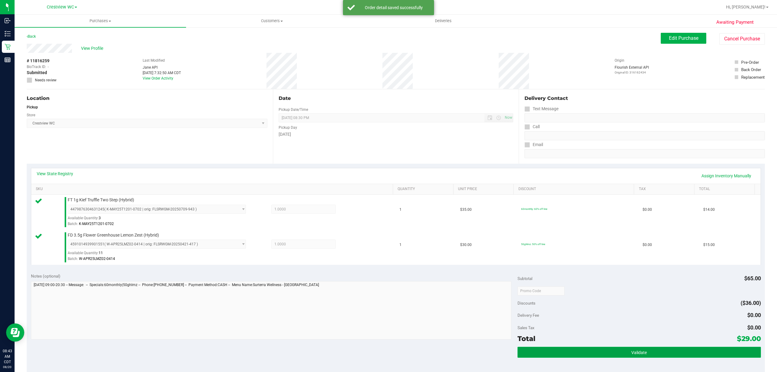
click at [610, 349] on button "Validate" at bounding box center [638, 351] width 243 height 11
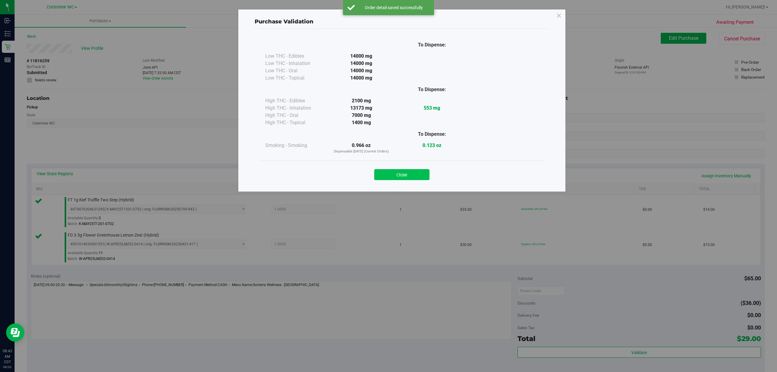
click at [414, 170] on button "Close" at bounding box center [401, 174] width 55 height 11
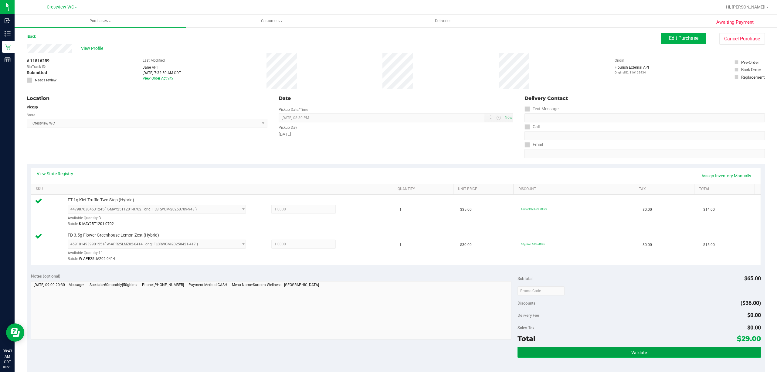
click at [603, 353] on button "Validate" at bounding box center [638, 351] width 243 height 11
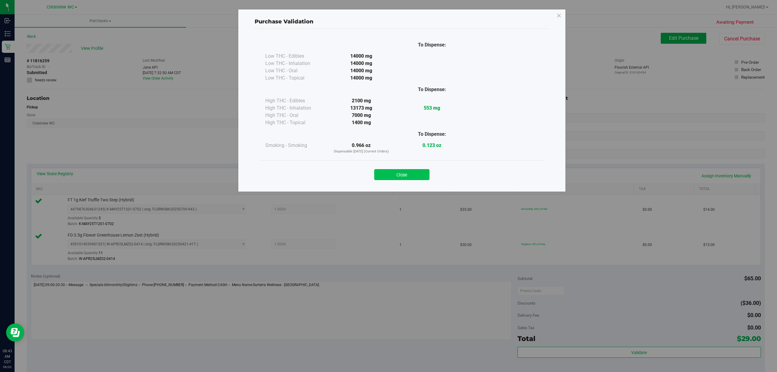
click at [417, 172] on button "Close" at bounding box center [401, 174] width 55 height 11
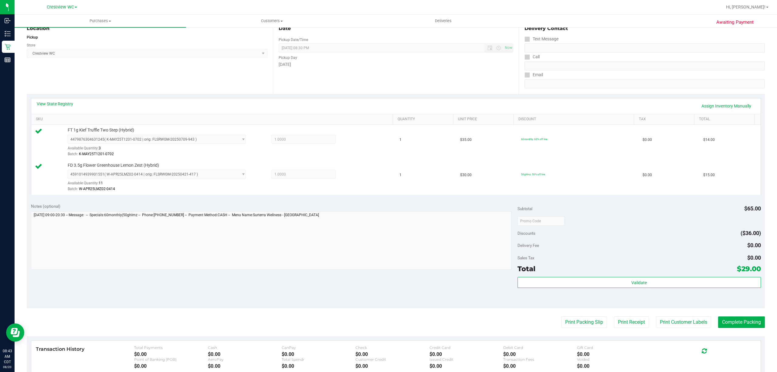
scroll to position [138, 0]
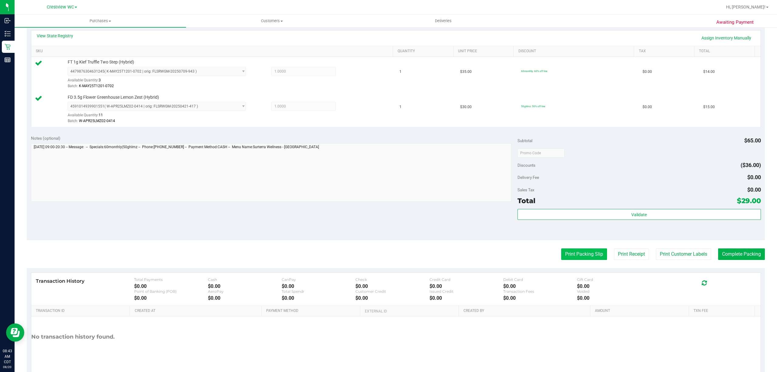
click at [577, 255] on button "Print Packing Slip" at bounding box center [584, 254] width 46 height 12
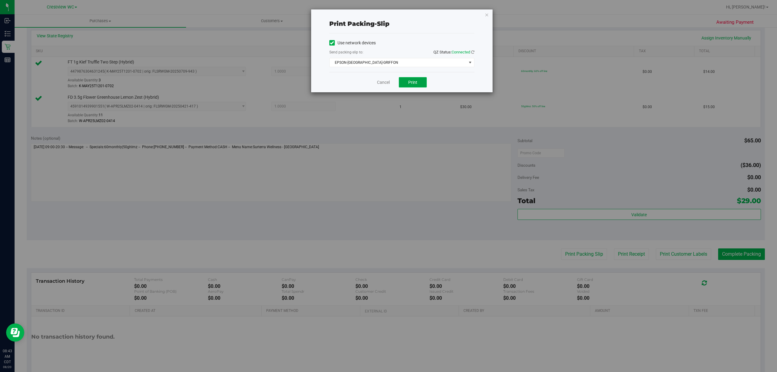
click at [415, 80] on span "Print" at bounding box center [412, 82] width 9 height 5
click at [379, 80] on link "Cancel" at bounding box center [383, 82] width 13 height 6
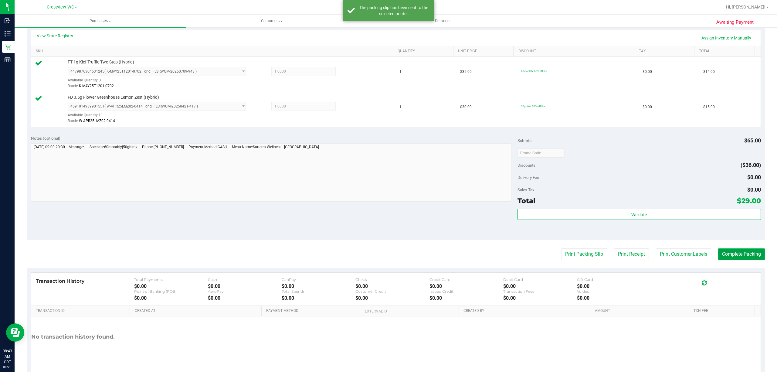
click at [737, 256] on button "Complete Packing" at bounding box center [741, 254] width 47 height 12
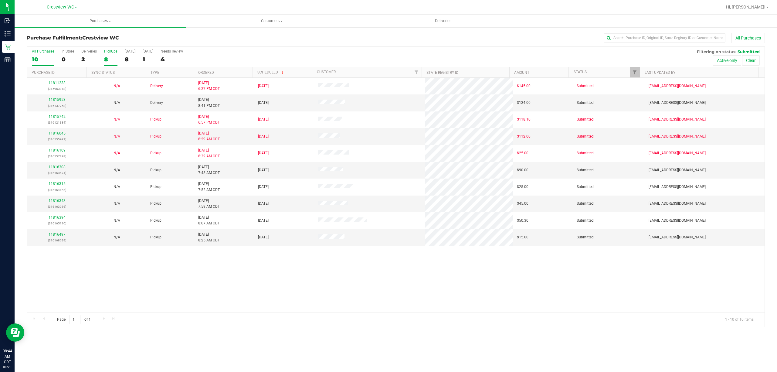
click at [106, 60] on div "8" at bounding box center [110, 59] width 13 height 7
click at [0, 0] on input "PickUps 8" at bounding box center [0, 0] width 0 height 0
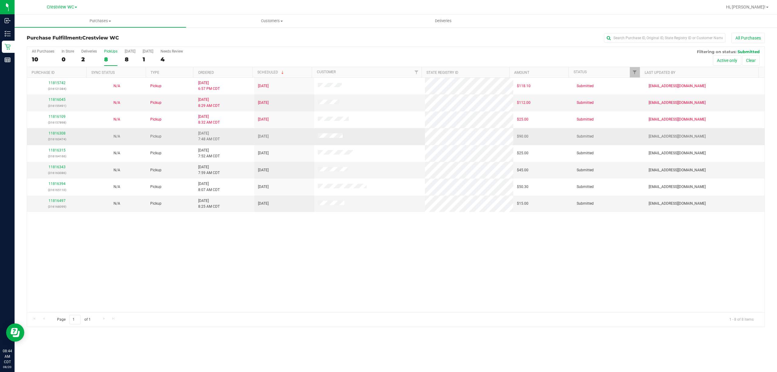
click at [58, 136] on div "11816308 (316163474)" at bounding box center [57, 136] width 52 height 12
click at [53, 137] on p "(316163474)" at bounding box center [57, 139] width 52 height 6
click at [54, 132] on link "11816308" at bounding box center [57, 133] width 17 height 4
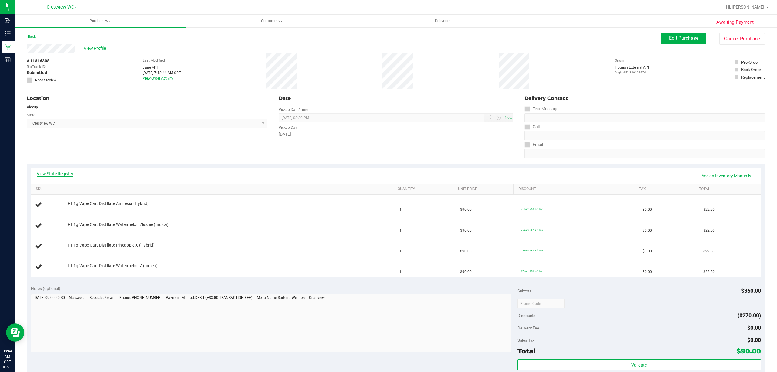
click at [69, 173] on link "View State Registry" at bounding box center [55, 173] width 36 height 6
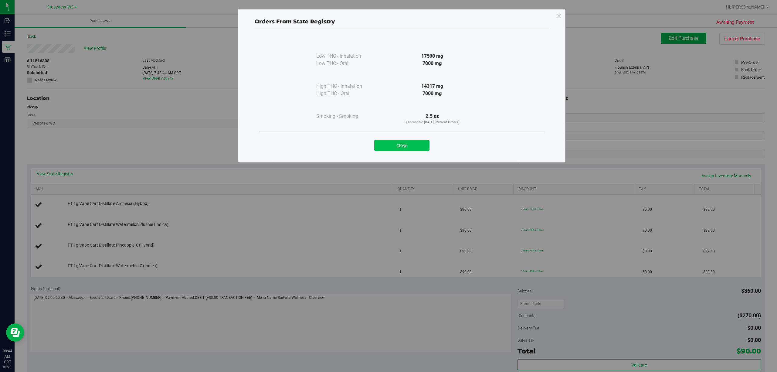
click at [397, 147] on button "Close" at bounding box center [401, 145] width 55 height 11
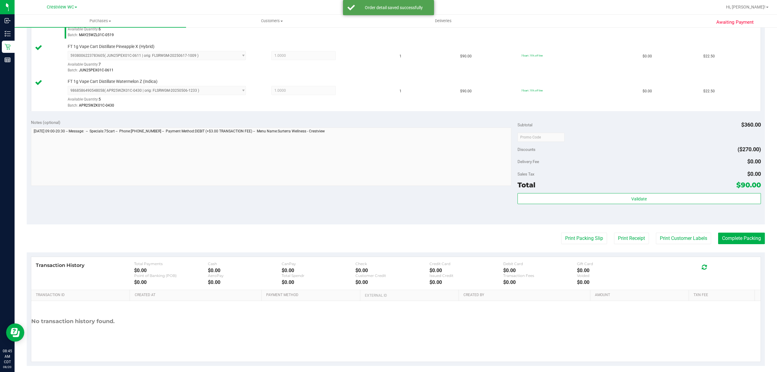
scroll to position [226, 0]
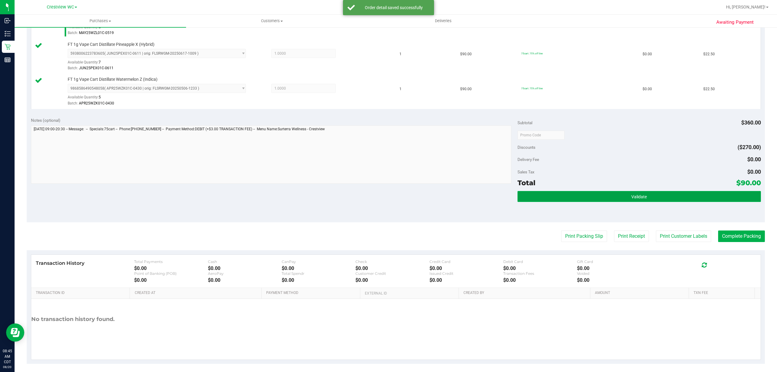
click at [651, 194] on button "Validate" at bounding box center [638, 196] width 243 height 11
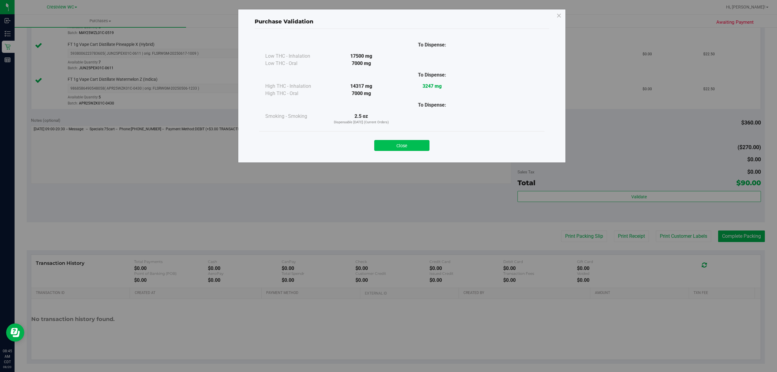
click at [403, 146] on button "Close" at bounding box center [401, 145] width 55 height 11
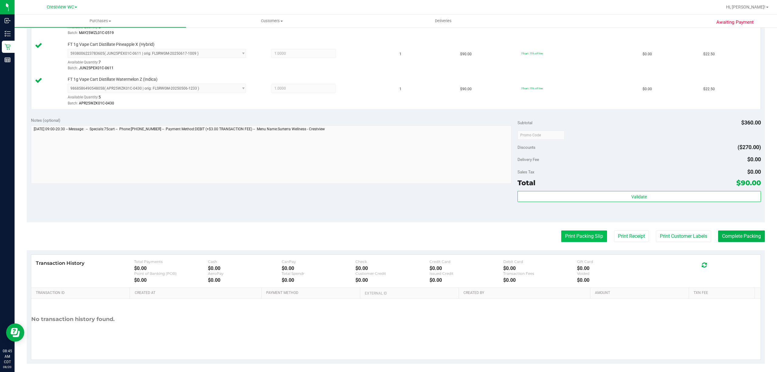
click at [578, 239] on button "Print Packing Slip" at bounding box center [584, 236] width 46 height 12
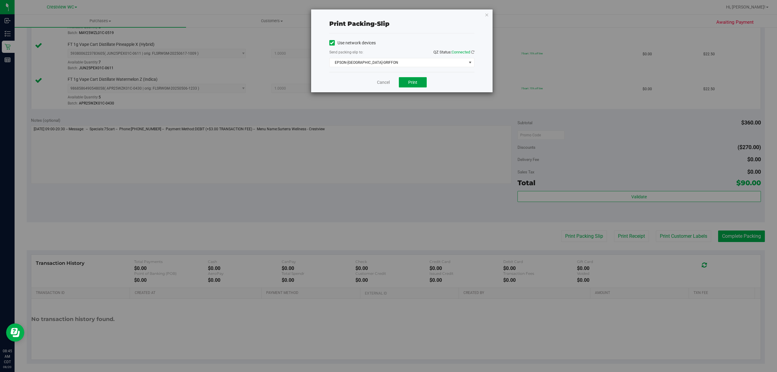
click at [419, 83] on button "Print" at bounding box center [413, 82] width 28 height 10
click at [382, 83] on link "Cancel" at bounding box center [383, 82] width 13 height 6
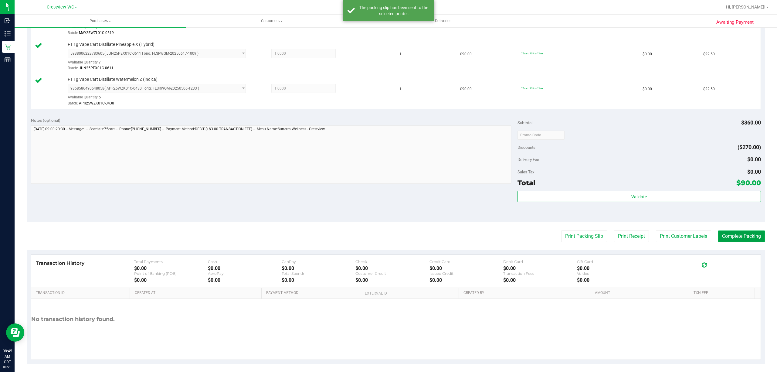
click at [726, 236] on button "Complete Packing" at bounding box center [741, 236] width 47 height 12
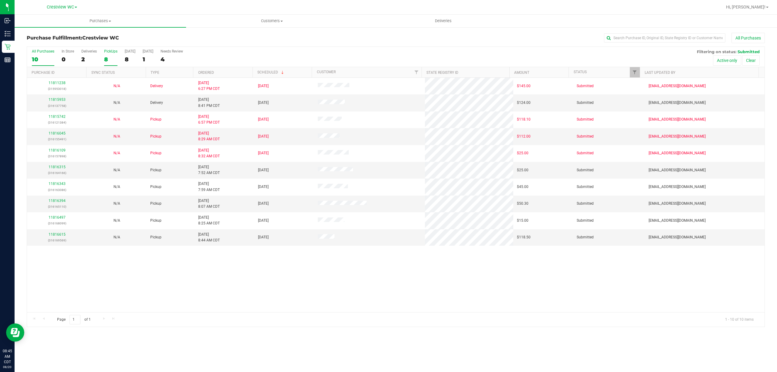
click at [106, 60] on div "8" at bounding box center [110, 59] width 13 height 7
click at [0, 0] on input "PickUps 8" at bounding box center [0, 0] width 0 height 0
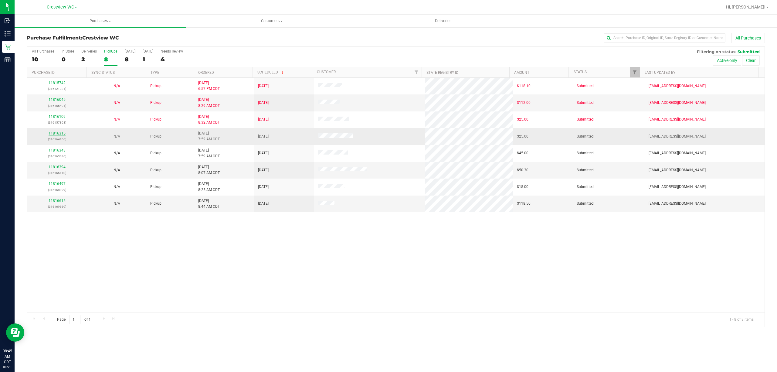
click at [58, 134] on link "11816315" at bounding box center [57, 133] width 17 height 4
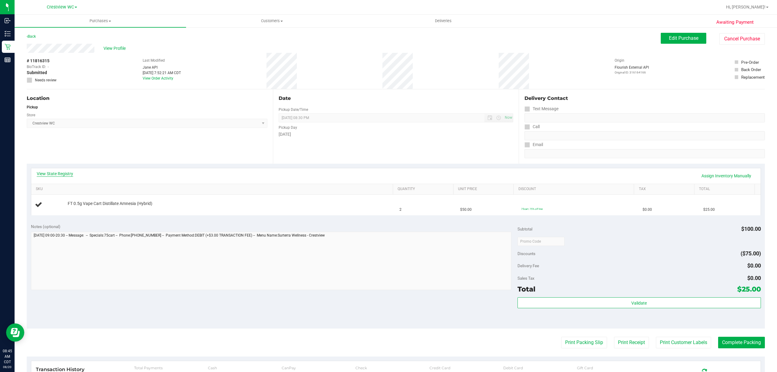
click at [47, 175] on link "View State Registry" at bounding box center [55, 173] width 36 height 6
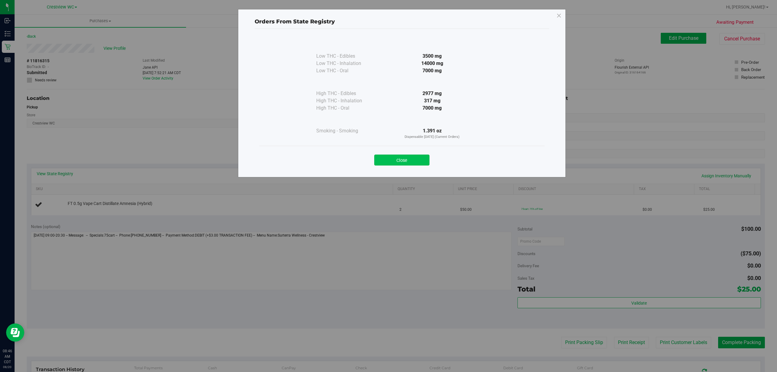
click at [416, 160] on button "Close" at bounding box center [401, 159] width 55 height 11
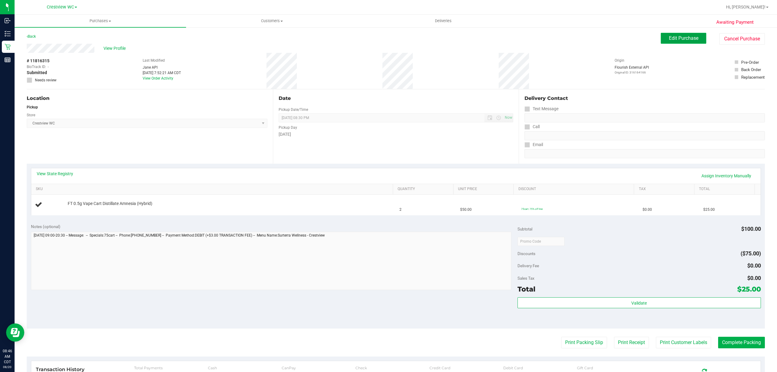
click at [669, 35] on span "Edit Purchase" at bounding box center [683, 38] width 29 height 6
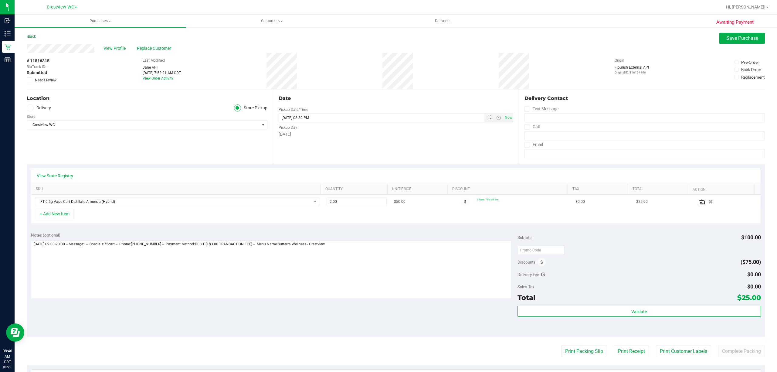
click at [30, 80] on icon at bounding box center [30, 80] width 4 height 0
click at [0, 0] on input "Needs review" at bounding box center [0, 0] width 0 height 0
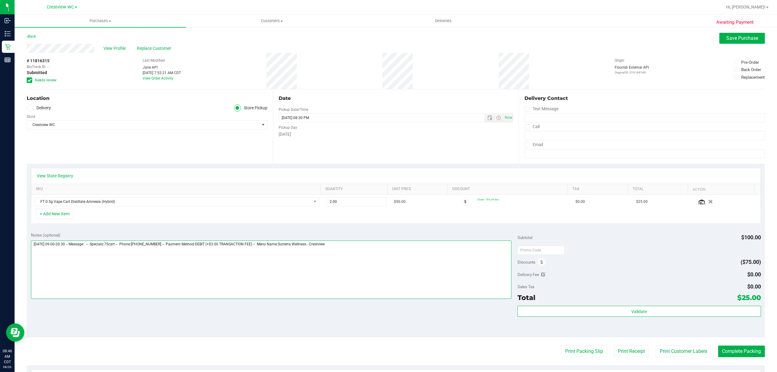
click at [374, 256] on textarea at bounding box center [271, 269] width 480 height 58
type textarea "[DATE] 09:00-20:30 -- Message: -- Specials:75cart -- Phone:[PHONE_NUMBER] -- Pa…"
click at [740, 35] on span "Save Purchase" at bounding box center [742, 38] width 32 height 6
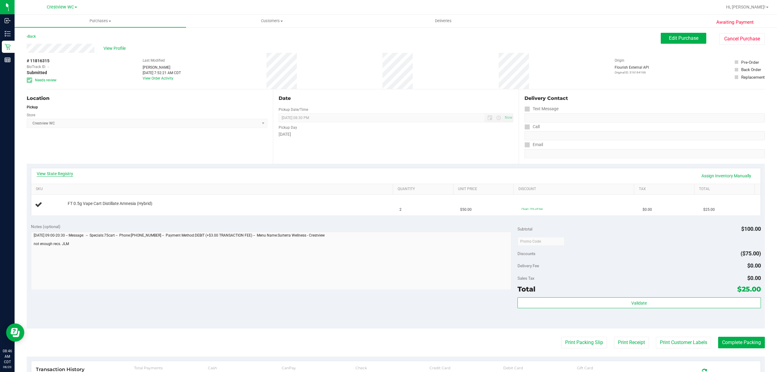
click at [53, 174] on link "View State Registry" at bounding box center [55, 173] width 36 height 6
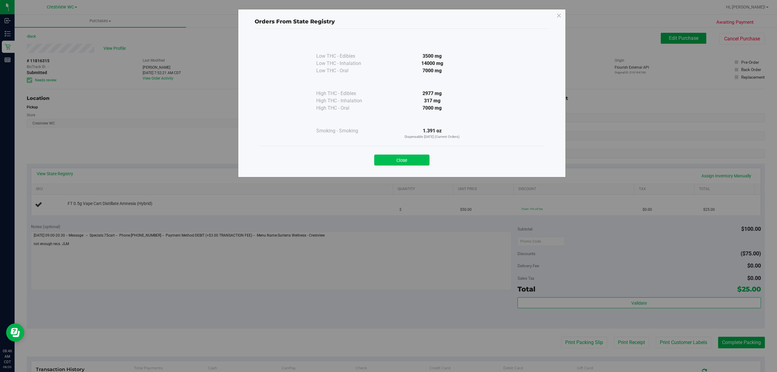
click at [384, 164] on button "Close" at bounding box center [401, 159] width 55 height 11
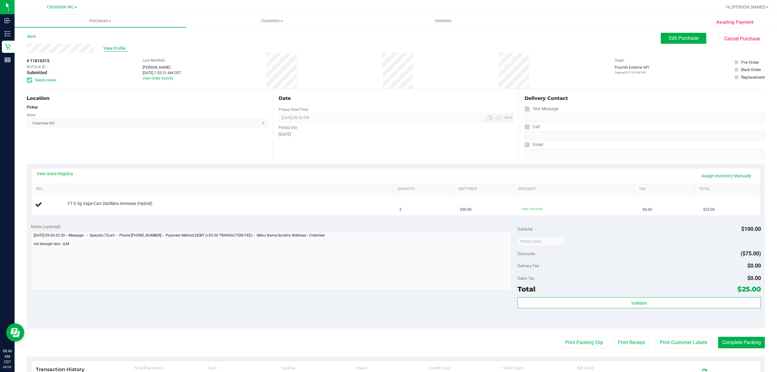
click at [122, 48] on span "View Profile" at bounding box center [115, 48] width 24 height 6
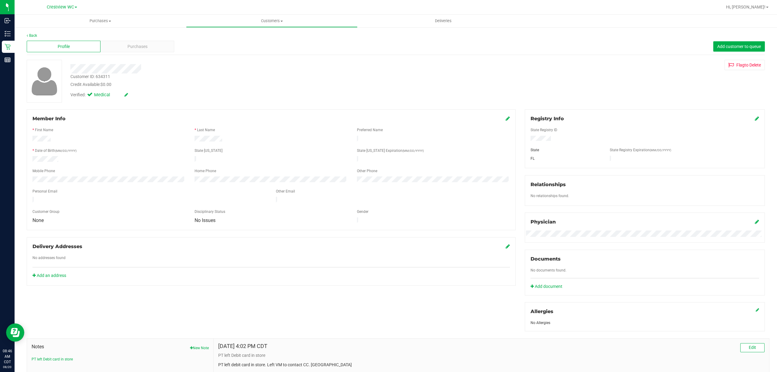
click at [102, 76] on div "Customer ID: 634311" at bounding box center [90, 76] width 40 height 6
click at [101, 76] on div "Customer ID: 634311" at bounding box center [90, 76] width 40 height 6
copy div "634311"
click at [174, 94] on div "Verified: Medical" at bounding box center [127, 95] width 115 height 7
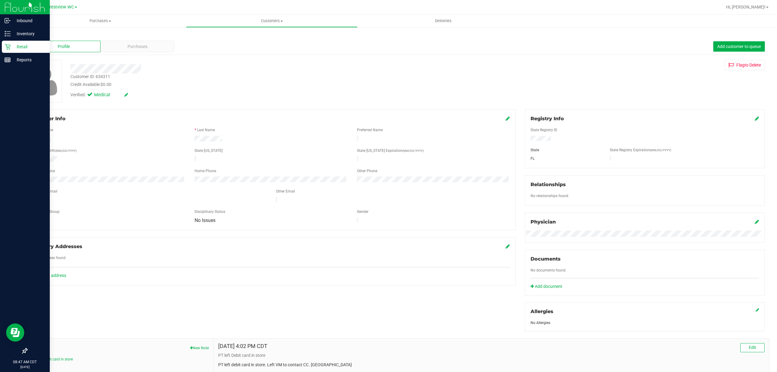
click at [11, 44] on p "Retail" at bounding box center [29, 46] width 36 height 7
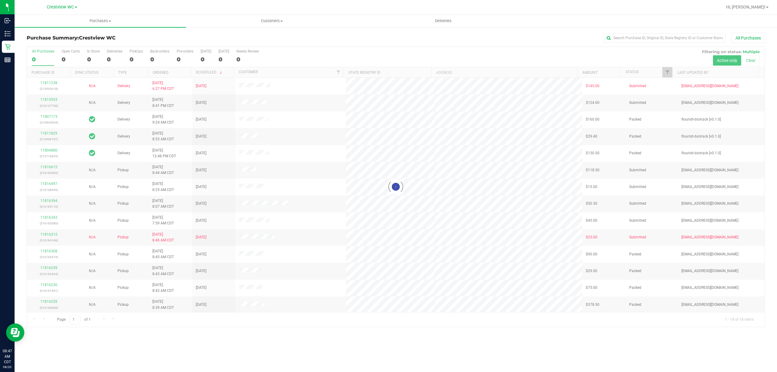
click at [672, 70] on div at bounding box center [395, 187] width 737 height 280
click at [665, 70] on span "Filter" at bounding box center [667, 72] width 5 height 5
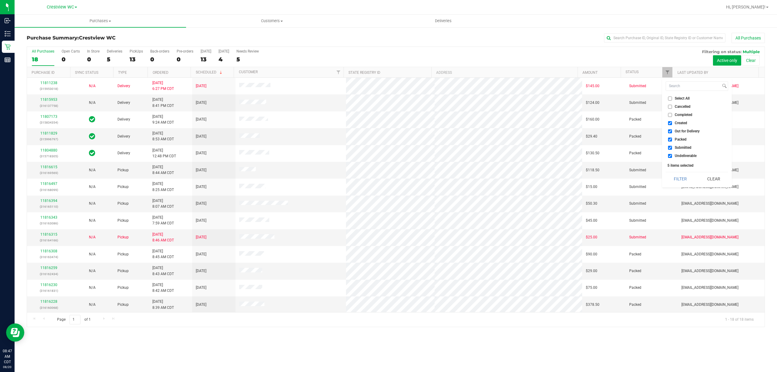
click at [684, 121] on span "Created" at bounding box center [680, 123] width 12 height 4
click at [672, 121] on input "Created" at bounding box center [670, 123] width 4 height 4
checkbox input "false"
click at [689, 131] on span "Out for Delivery" at bounding box center [686, 131] width 25 height 4
click at [672, 131] on input "Out for Delivery" at bounding box center [670, 131] width 4 height 4
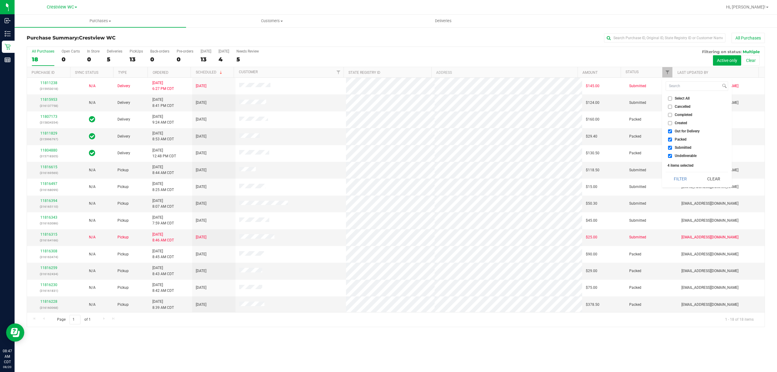
checkbox input "false"
click at [683, 137] on span "Packed" at bounding box center [680, 139] width 12 height 4
click at [672, 137] on input "Packed" at bounding box center [670, 139] width 4 height 4
checkbox input "false"
click at [687, 157] on span "Undeliverable" at bounding box center [685, 156] width 22 height 4
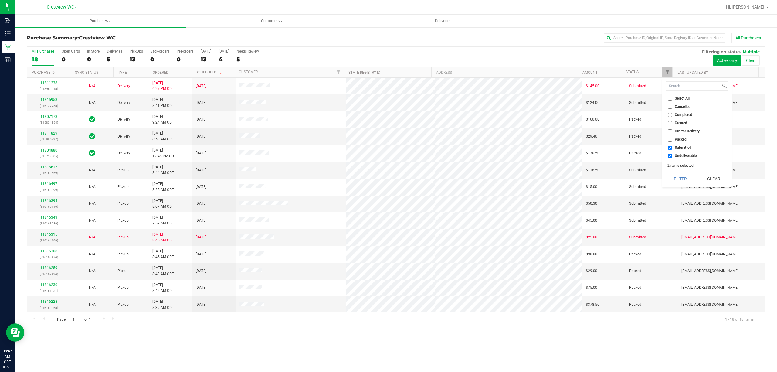
click at [672, 157] on input "Undeliverable" at bounding box center [670, 156] width 4 height 4
checkbox input "false"
click at [680, 179] on button "Filter" at bounding box center [679, 178] width 29 height 13
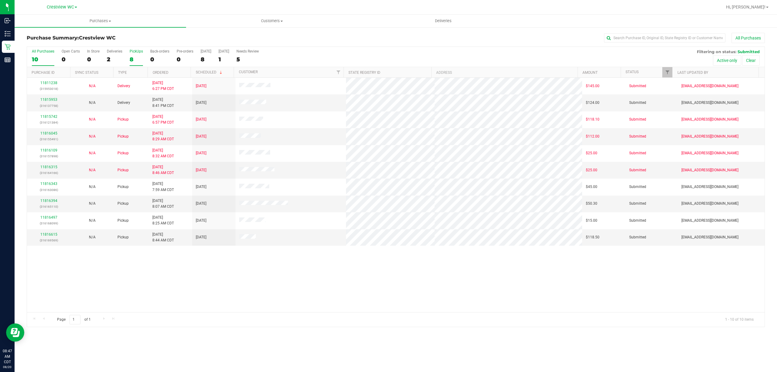
click at [133, 59] on div "8" at bounding box center [136, 59] width 13 height 7
click at [0, 0] on input "PickUps 8" at bounding box center [0, 0] width 0 height 0
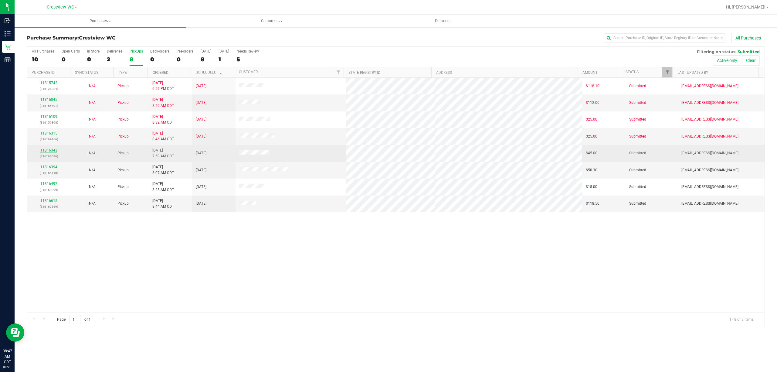
click at [54, 152] on link "11816343" at bounding box center [48, 150] width 17 height 4
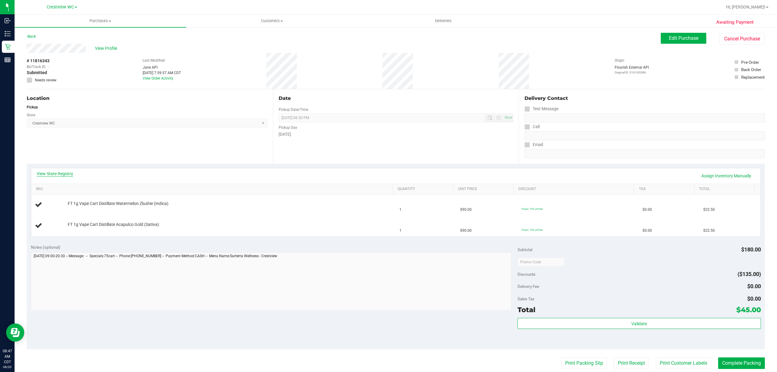
click at [66, 173] on link "View State Registry" at bounding box center [55, 173] width 36 height 6
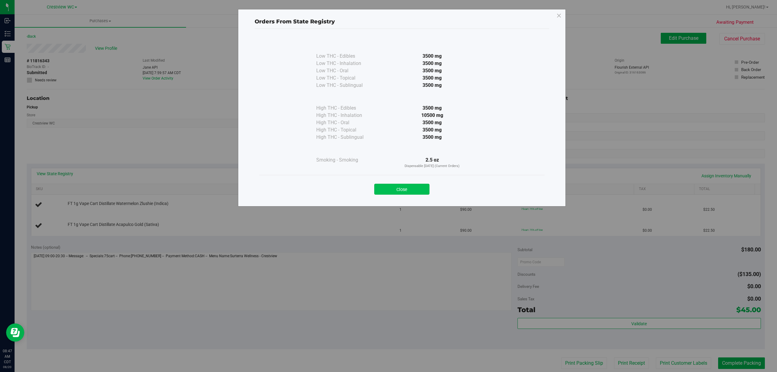
click at [380, 188] on button "Close" at bounding box center [401, 189] width 55 height 11
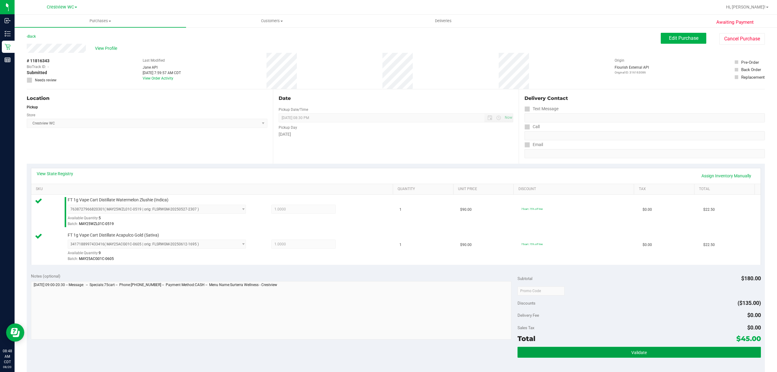
click at [643, 356] on button "Validate" at bounding box center [638, 351] width 243 height 11
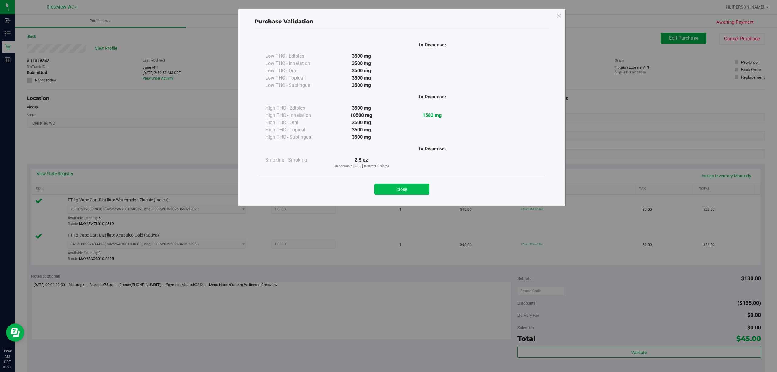
click at [416, 194] on button "Close" at bounding box center [401, 189] width 55 height 11
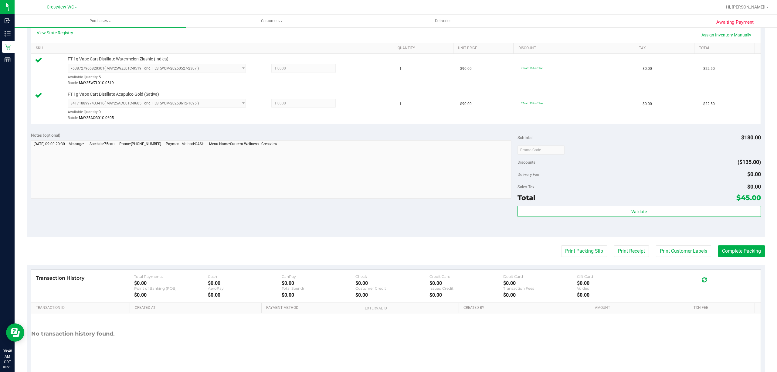
scroll to position [144, 0]
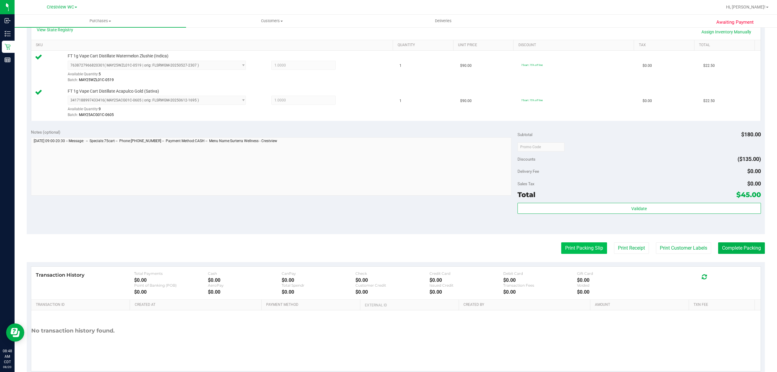
click at [577, 250] on button "Print Packing Slip" at bounding box center [584, 248] width 46 height 12
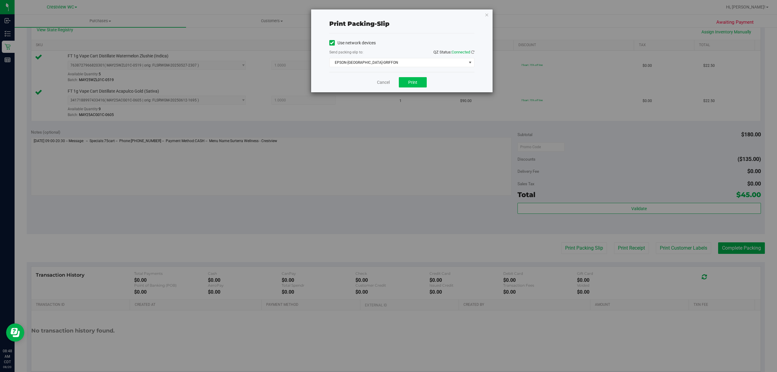
click at [413, 83] on span "Print" at bounding box center [412, 82] width 9 height 5
click at [377, 81] on link "Cancel" at bounding box center [383, 82] width 13 height 6
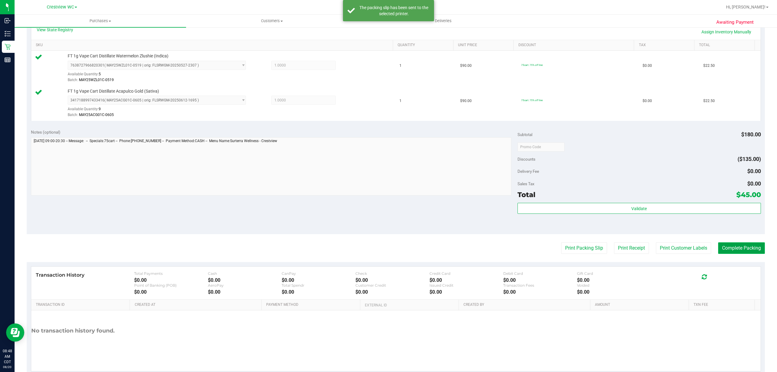
click at [736, 249] on button "Complete Packing" at bounding box center [741, 248] width 47 height 12
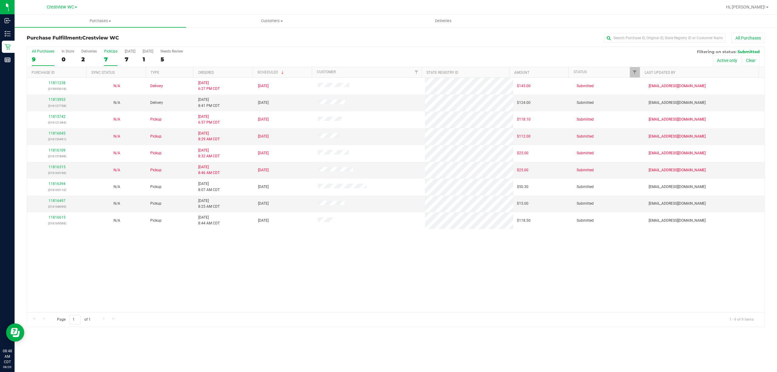
click at [107, 58] on div "7" at bounding box center [110, 59] width 13 height 7
click at [0, 0] on input "PickUps 7" at bounding box center [0, 0] width 0 height 0
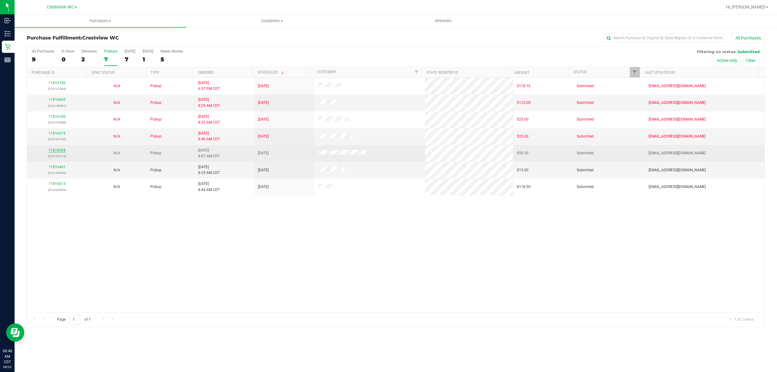
click at [59, 152] on link "11816394" at bounding box center [57, 150] width 17 height 4
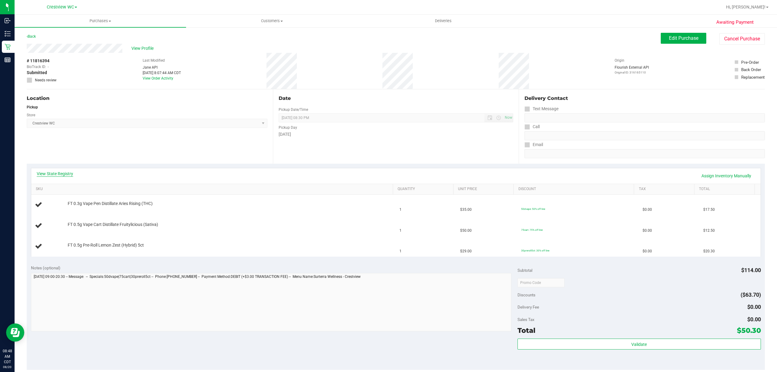
click at [60, 176] on link "View State Registry" at bounding box center [55, 173] width 36 height 6
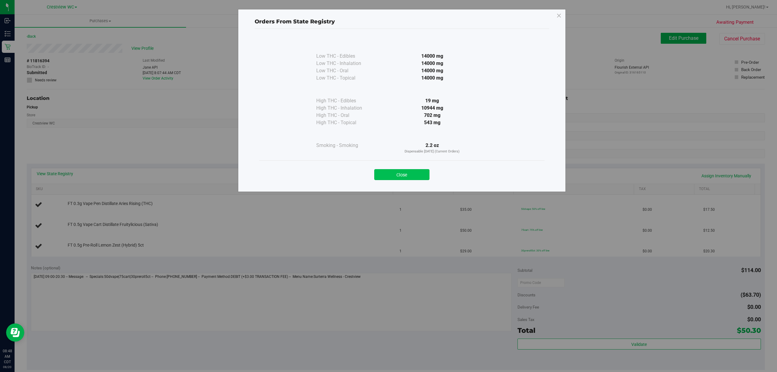
click at [402, 173] on button "Close" at bounding box center [401, 174] width 55 height 11
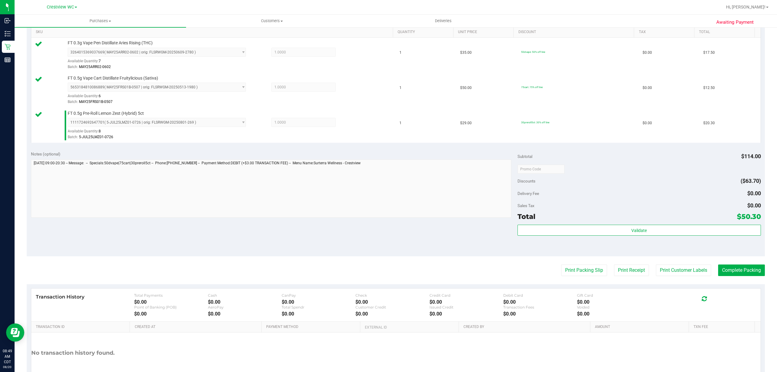
scroll to position [158, 0]
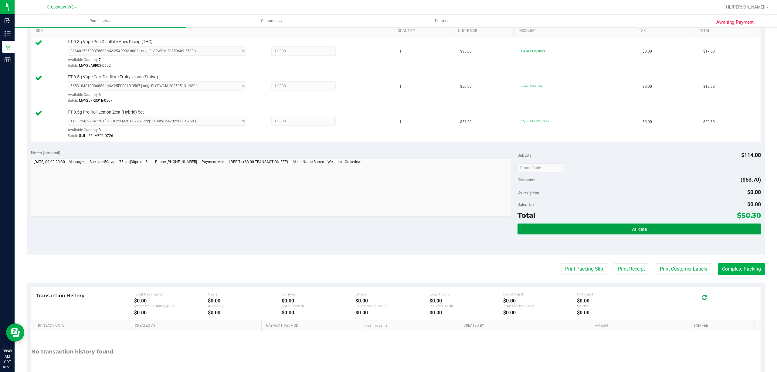
click at [630, 227] on button "Validate" at bounding box center [638, 228] width 243 height 11
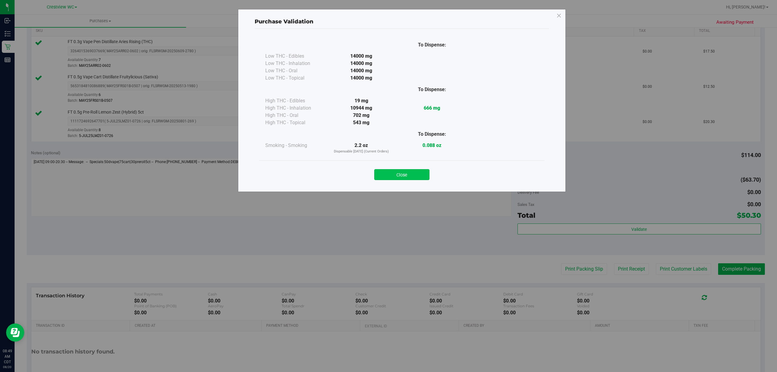
click at [416, 172] on button "Close" at bounding box center [401, 174] width 55 height 11
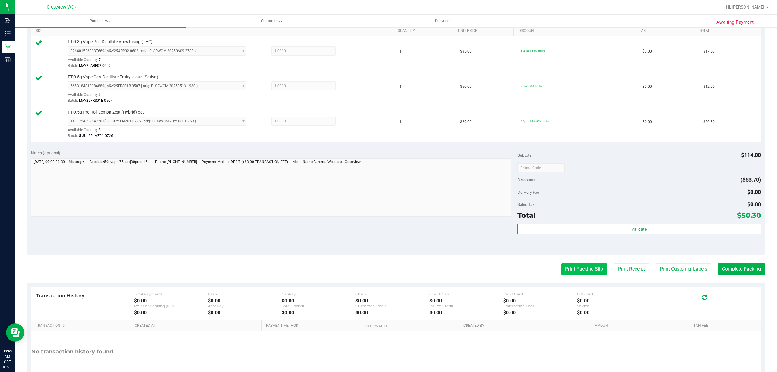
click at [564, 269] on button "Print Packing Slip" at bounding box center [584, 269] width 46 height 12
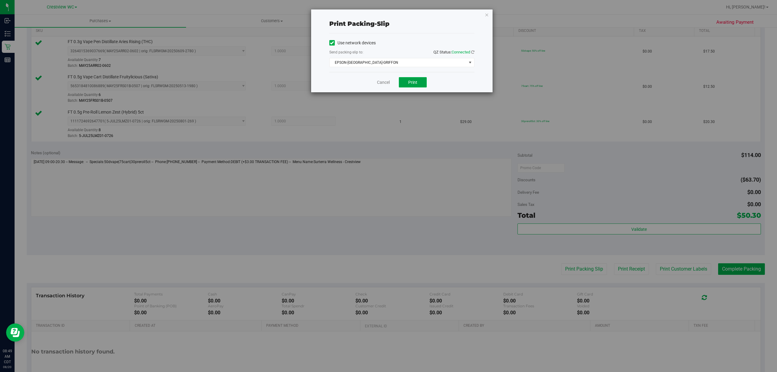
click at [418, 83] on button "Print" at bounding box center [413, 82] width 28 height 10
click at [387, 84] on link "Cancel" at bounding box center [383, 82] width 13 height 6
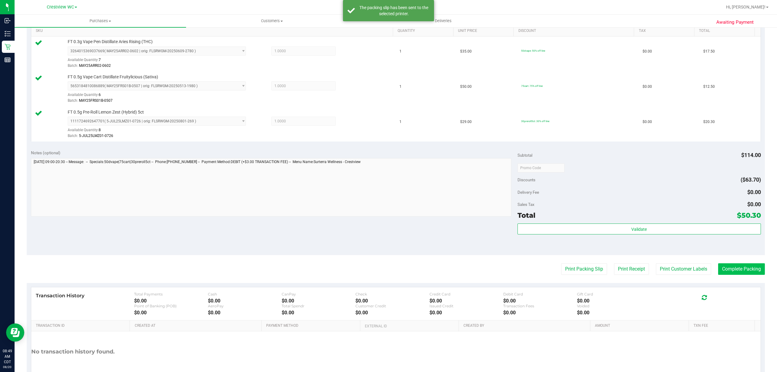
click at [732, 270] on button "Complete Packing" at bounding box center [741, 269] width 47 height 12
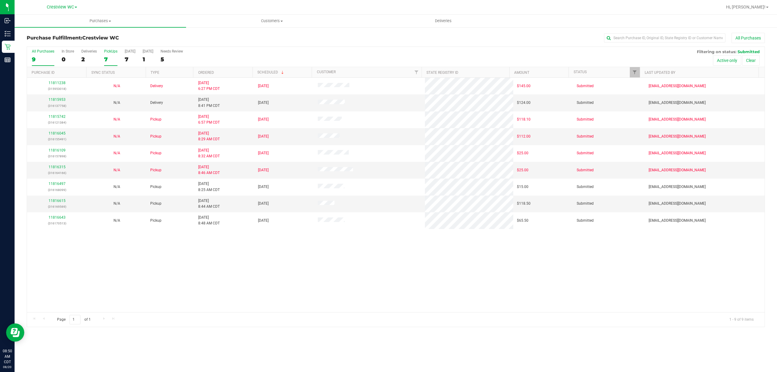
click at [106, 59] on div "7" at bounding box center [110, 59] width 13 height 7
click at [0, 0] on input "PickUps 7" at bounding box center [0, 0] width 0 height 0
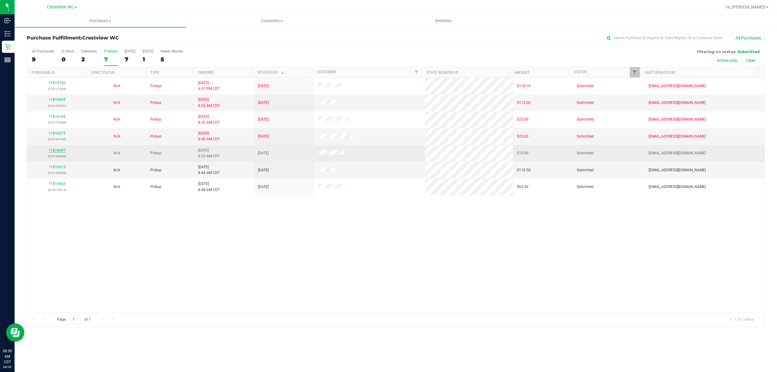
click at [62, 152] on link "11816497" at bounding box center [57, 150] width 17 height 4
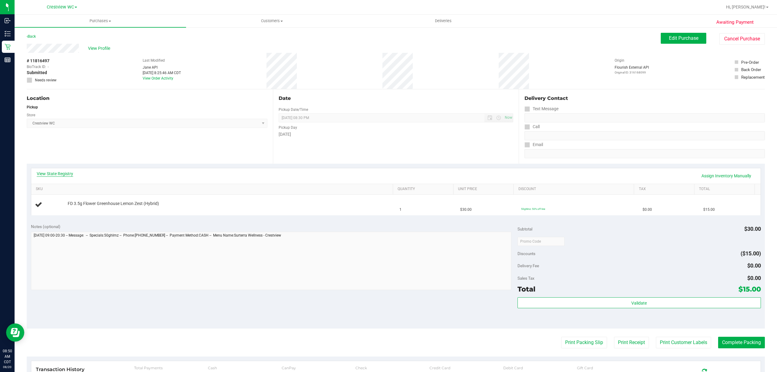
click at [66, 174] on link "View State Registry" at bounding box center [55, 173] width 36 height 6
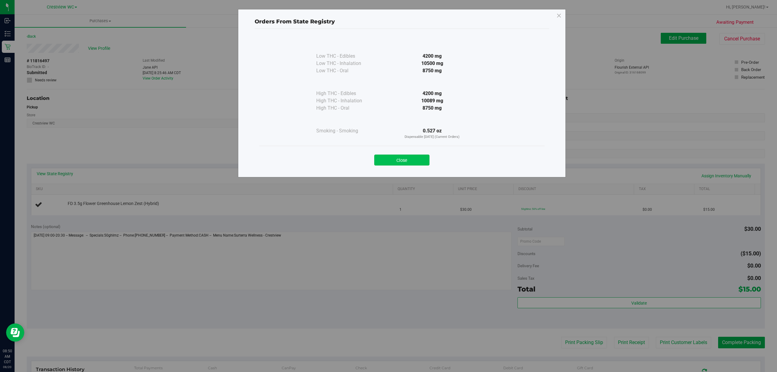
click at [408, 160] on button "Close" at bounding box center [401, 159] width 55 height 11
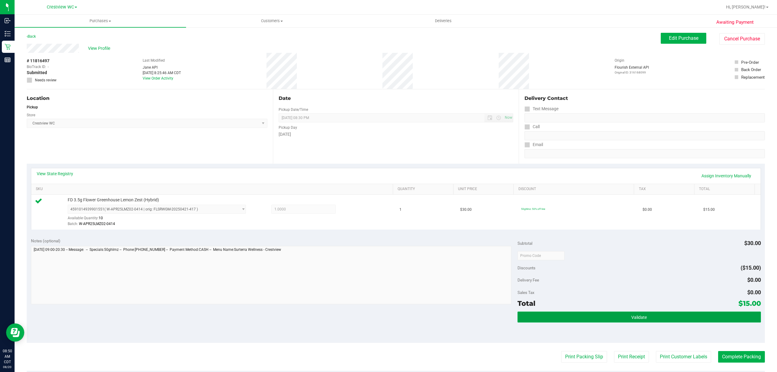
click at [615, 321] on button "Validate" at bounding box center [638, 316] width 243 height 11
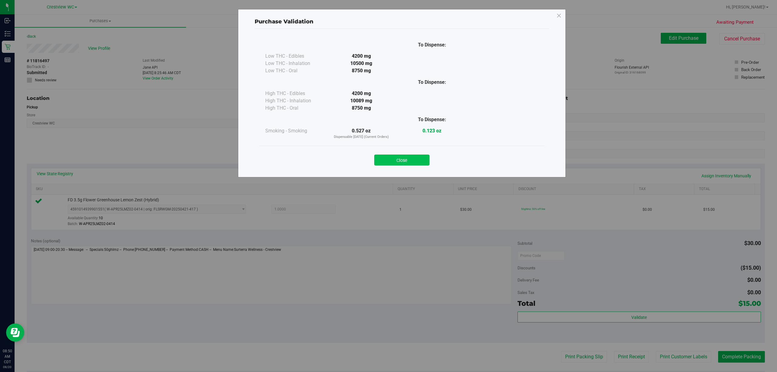
click at [414, 160] on button "Close" at bounding box center [401, 159] width 55 height 11
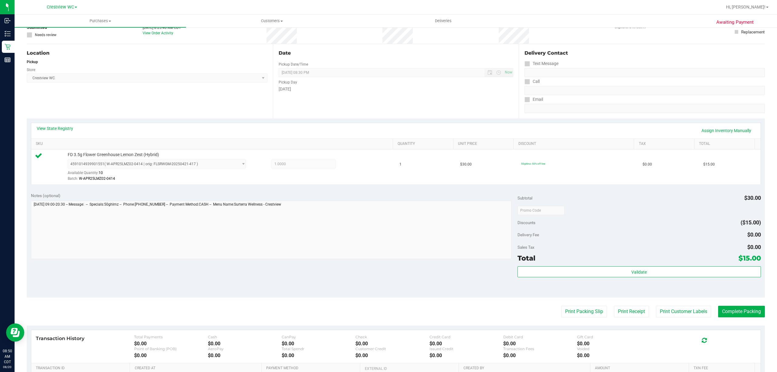
scroll to position [84, 0]
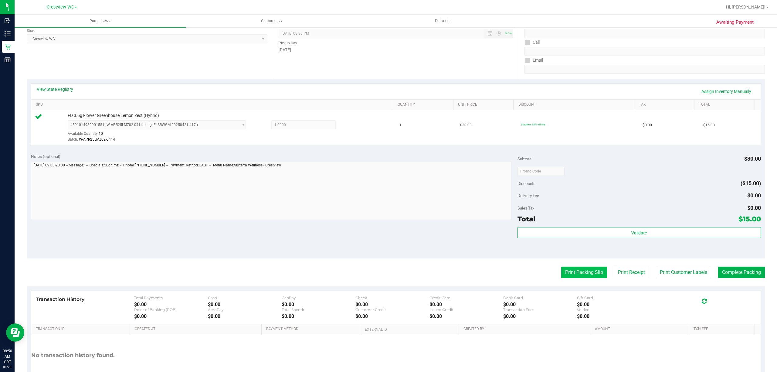
click at [571, 273] on button "Print Packing Slip" at bounding box center [584, 272] width 46 height 12
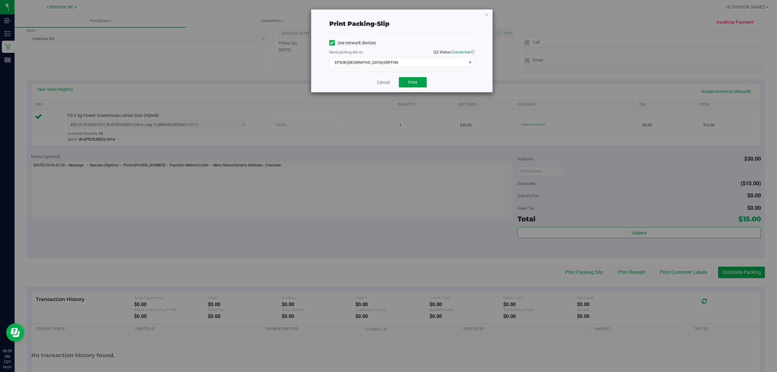
click at [420, 85] on button "Print" at bounding box center [413, 82] width 28 height 10
click at [380, 82] on link "Cancel" at bounding box center [383, 82] width 13 height 6
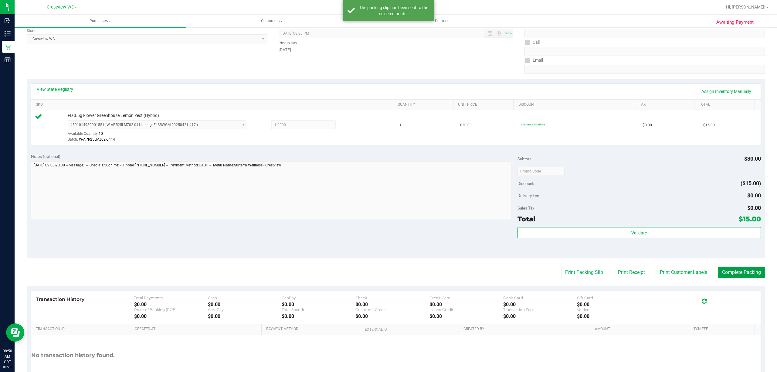
click at [737, 272] on button "Complete Packing" at bounding box center [741, 272] width 47 height 12
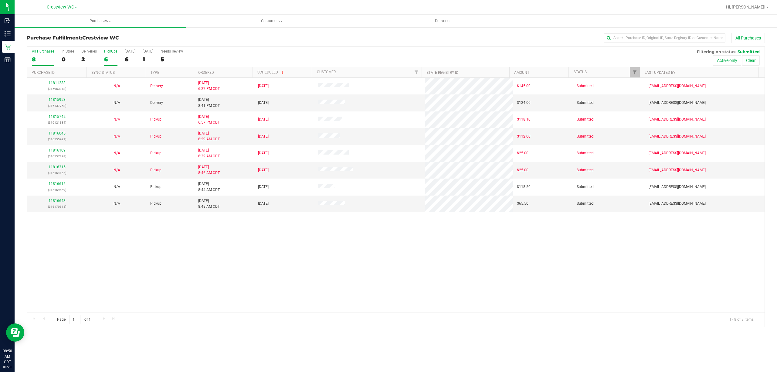
click at [106, 60] on div "6" at bounding box center [110, 59] width 13 height 7
click at [0, 0] on input "PickUps 6" at bounding box center [0, 0] width 0 height 0
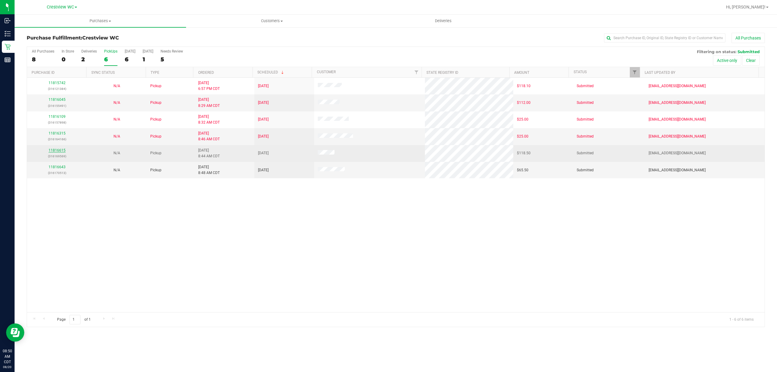
click at [55, 152] on link "11816615" at bounding box center [57, 150] width 17 height 4
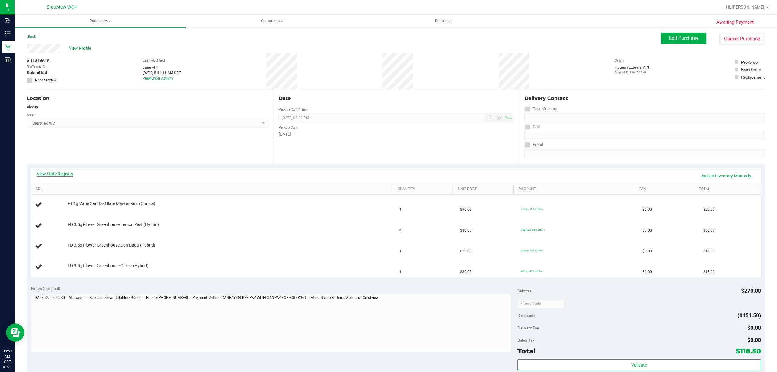
click at [61, 173] on link "View State Registry" at bounding box center [55, 173] width 36 height 6
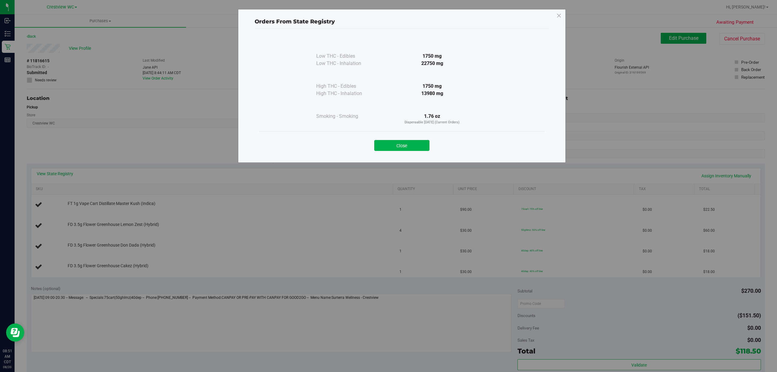
click at [385, 146] on button "Close" at bounding box center [401, 145] width 55 height 11
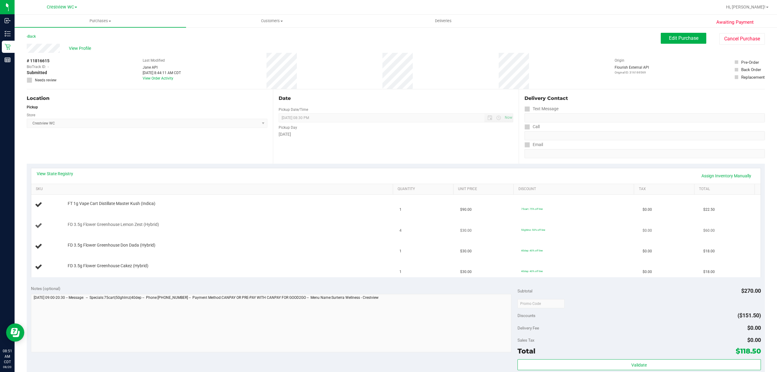
click at [241, 220] on td "FD 3.5g Flower Greenhouse Lemon Zest (Hybrid)" at bounding box center [213, 225] width 365 height 21
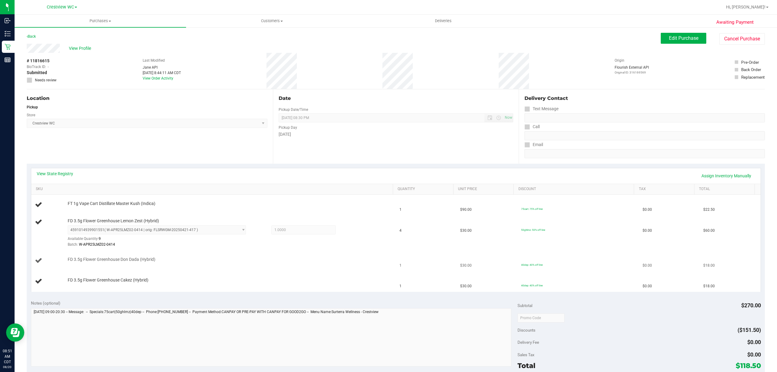
click at [278, 269] on td "FD 3.5g Flower Greenhouse Don Dada (Hybrid)" at bounding box center [213, 260] width 365 height 21
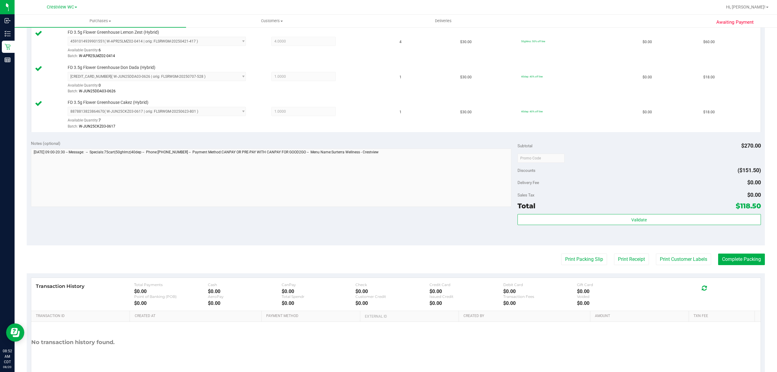
scroll to position [224, 0]
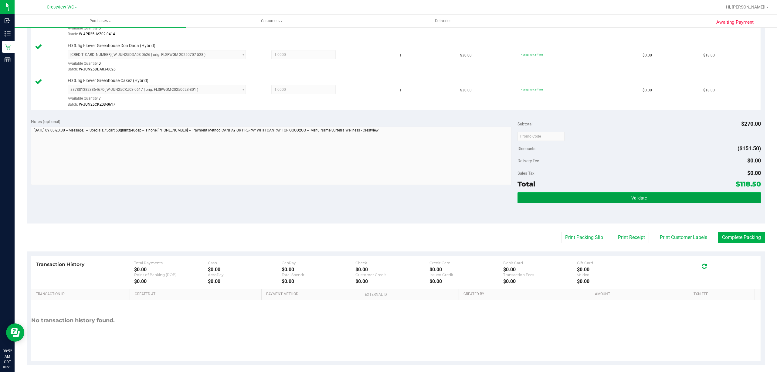
click at [596, 198] on button "Validate" at bounding box center [638, 197] width 243 height 11
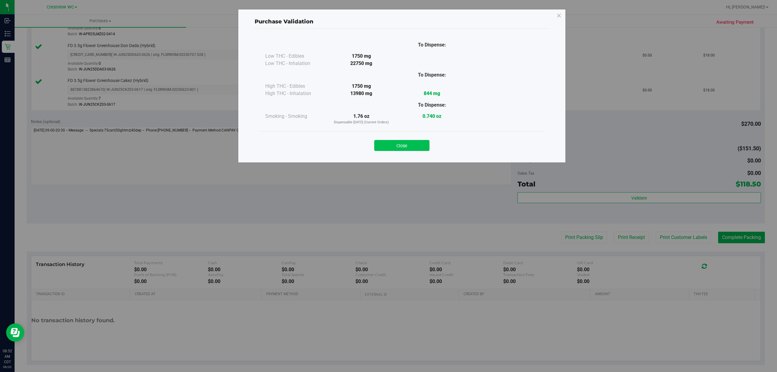
click at [419, 150] on button "Close" at bounding box center [401, 145] width 55 height 11
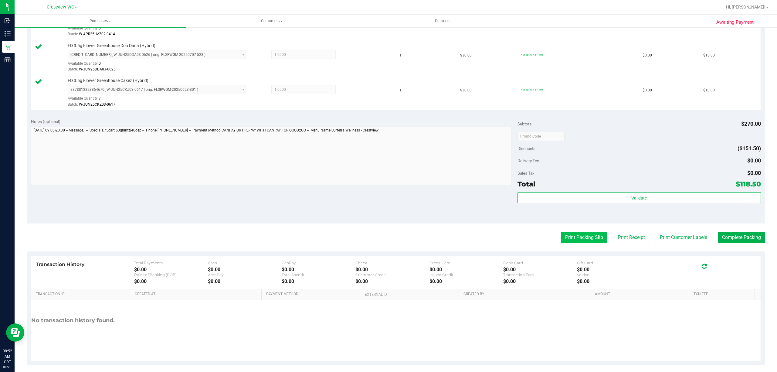
click at [574, 242] on button "Print Packing Slip" at bounding box center [584, 237] width 46 height 12
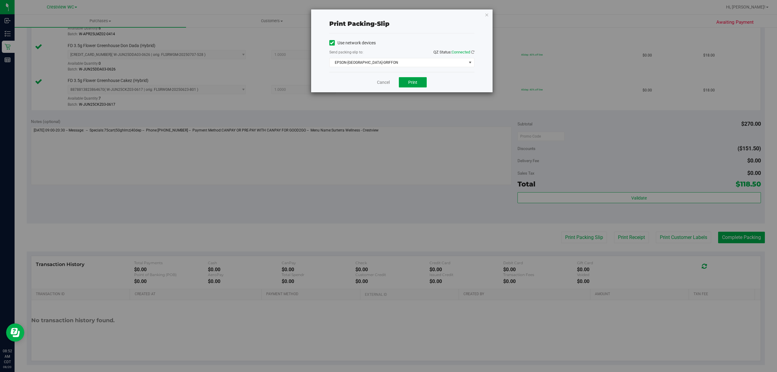
click at [415, 82] on span "Print" at bounding box center [412, 82] width 9 height 5
click at [382, 84] on link "Cancel" at bounding box center [383, 82] width 13 height 6
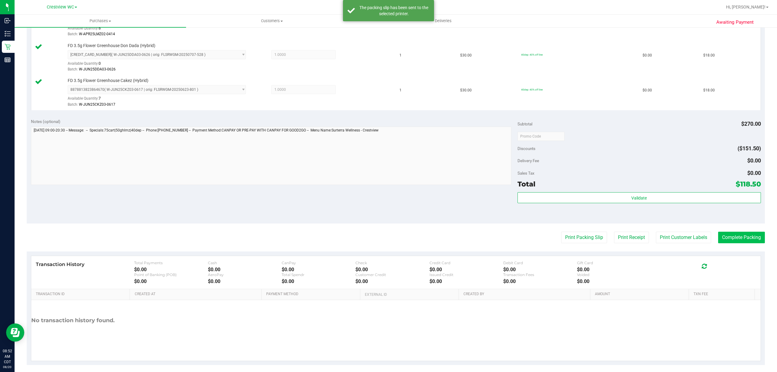
click at [735, 240] on button "Complete Packing" at bounding box center [741, 237] width 47 height 12
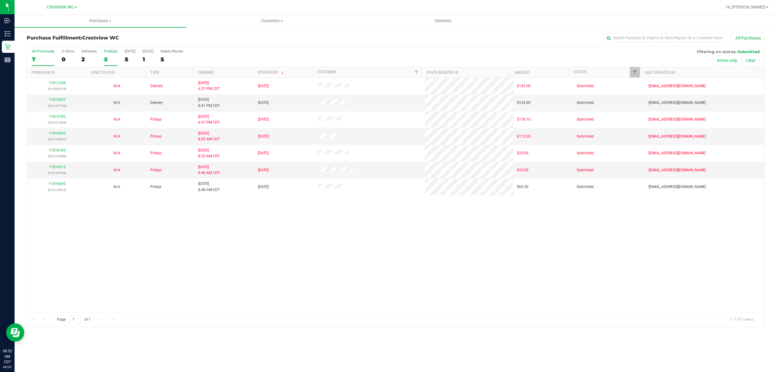
click at [107, 56] on div "5" at bounding box center [110, 59] width 13 height 7
click at [0, 0] on input "PickUps 5" at bounding box center [0, 0] width 0 height 0
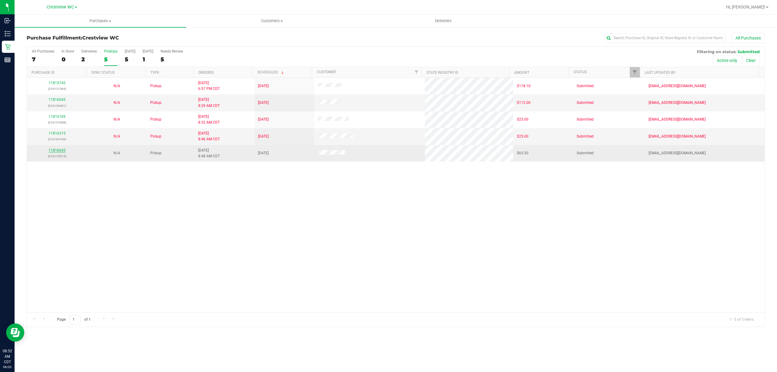
click at [59, 151] on link "11816643" at bounding box center [57, 150] width 17 height 4
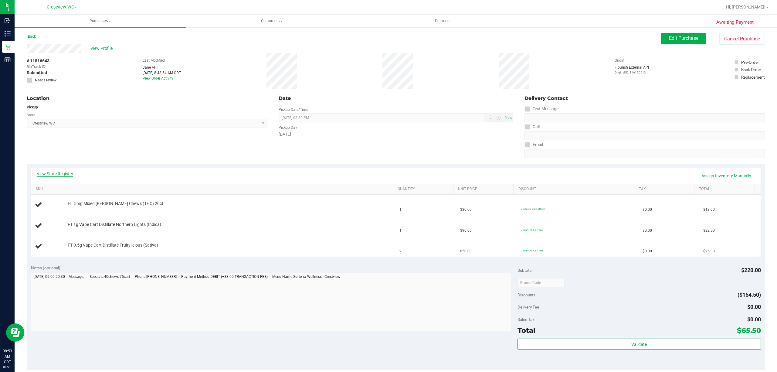
click at [63, 171] on link "View State Registry" at bounding box center [55, 173] width 36 height 6
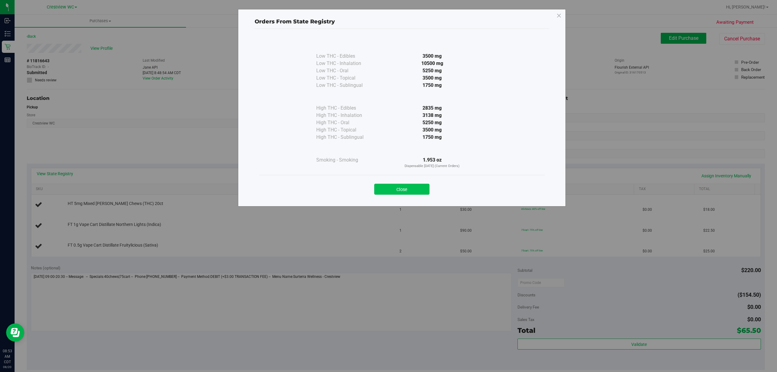
click at [408, 189] on button "Close" at bounding box center [401, 189] width 55 height 11
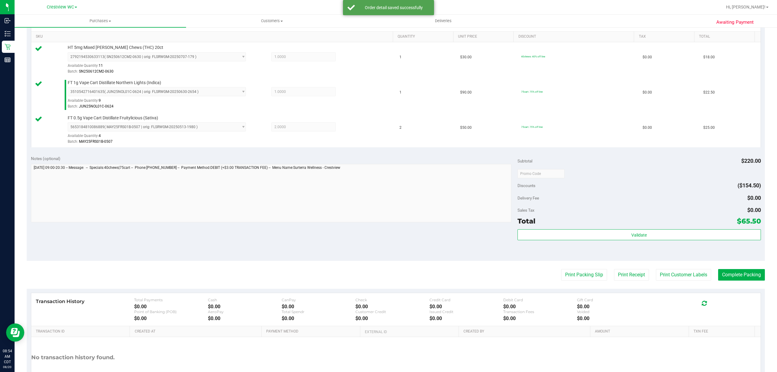
scroll to position [147, 0]
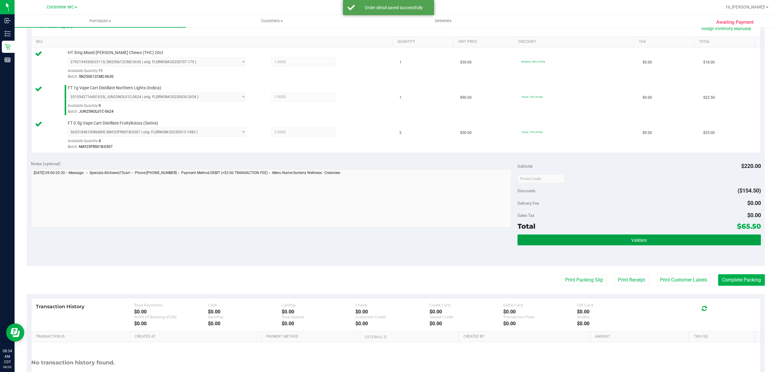
click at [646, 235] on button "Validate" at bounding box center [638, 239] width 243 height 11
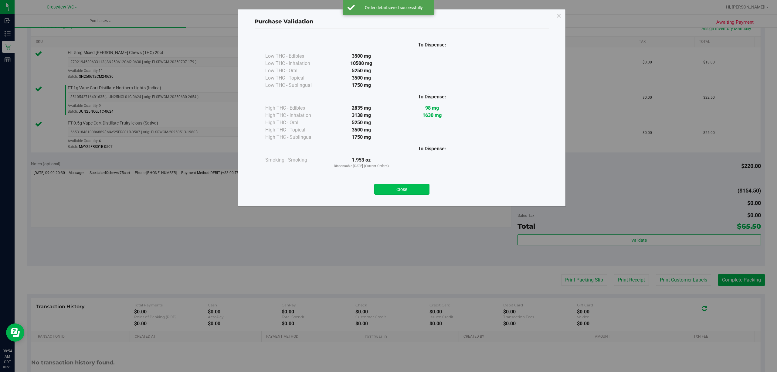
click at [413, 185] on button "Close" at bounding box center [401, 189] width 55 height 11
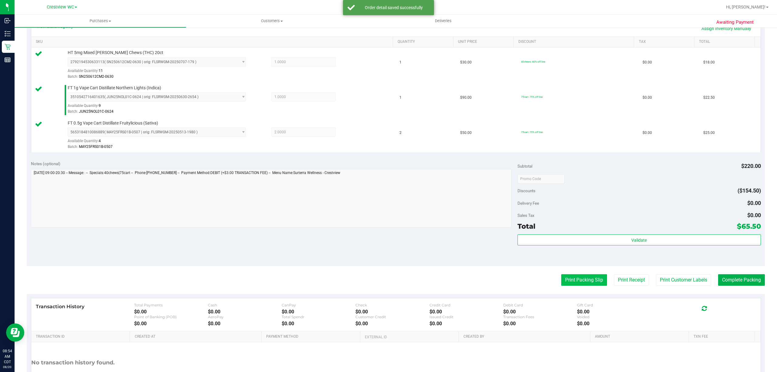
click at [572, 282] on button "Print Packing Slip" at bounding box center [584, 280] width 46 height 12
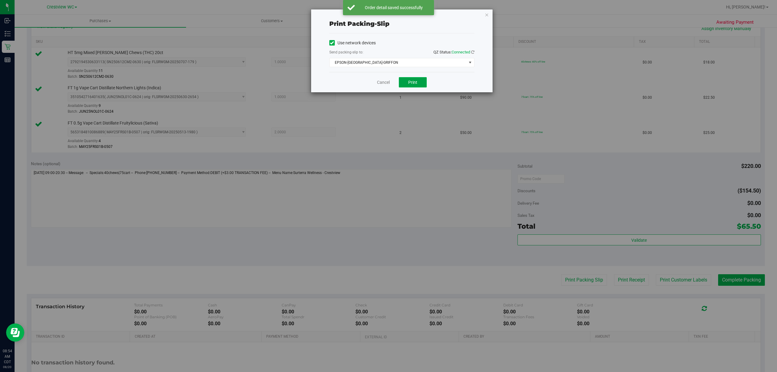
click at [414, 80] on span "Print" at bounding box center [412, 82] width 9 height 5
click at [386, 84] on link "Cancel" at bounding box center [383, 82] width 13 height 6
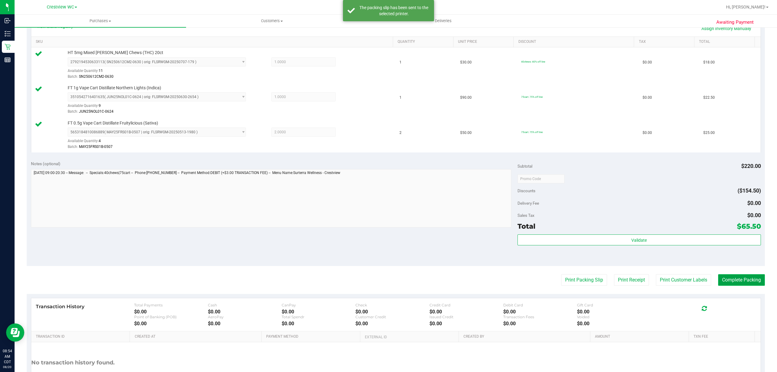
click at [738, 280] on button "Complete Packing" at bounding box center [741, 280] width 47 height 12
